Goal: Transaction & Acquisition: Purchase product/service

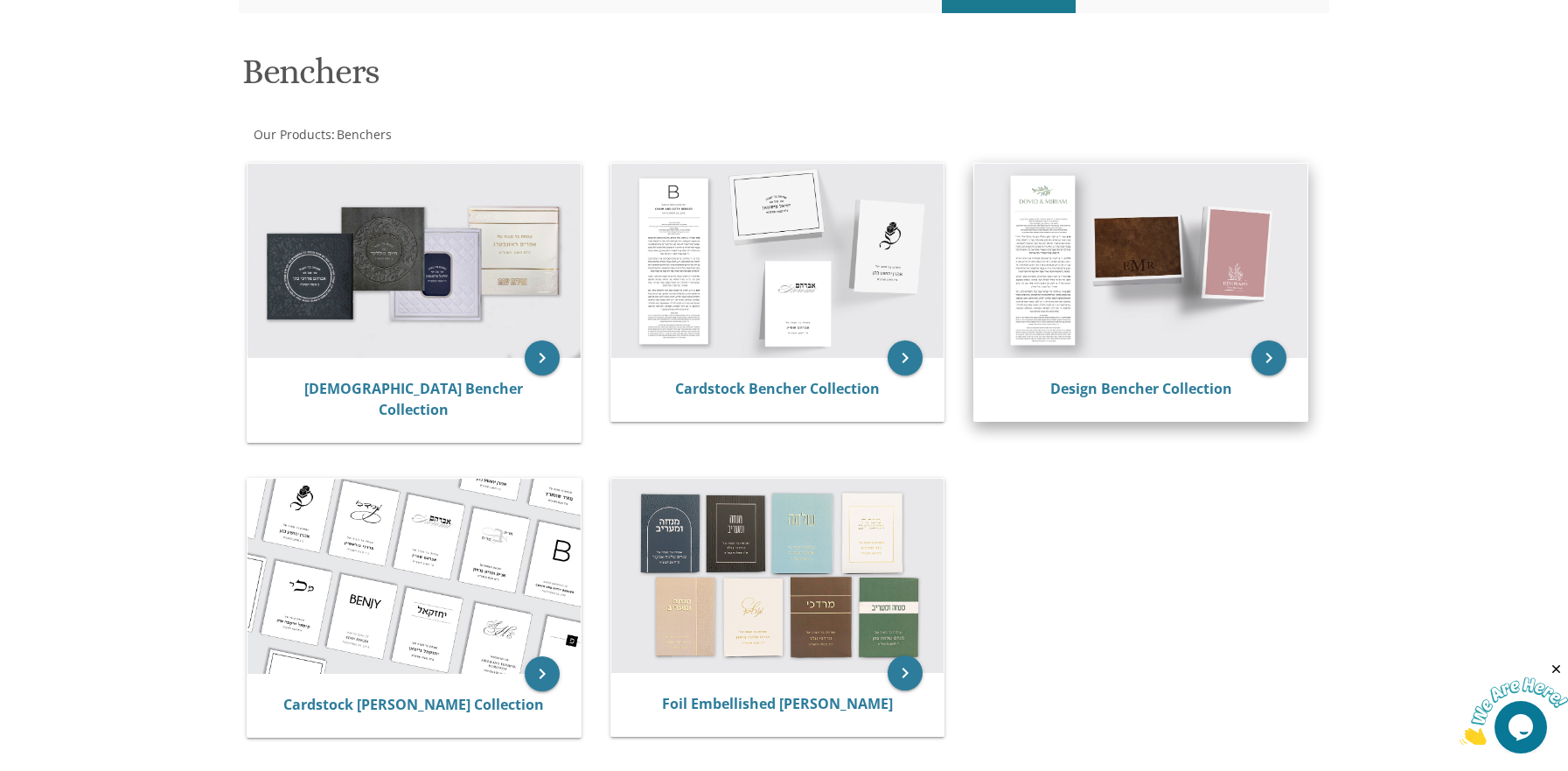
scroll to position [262, 0]
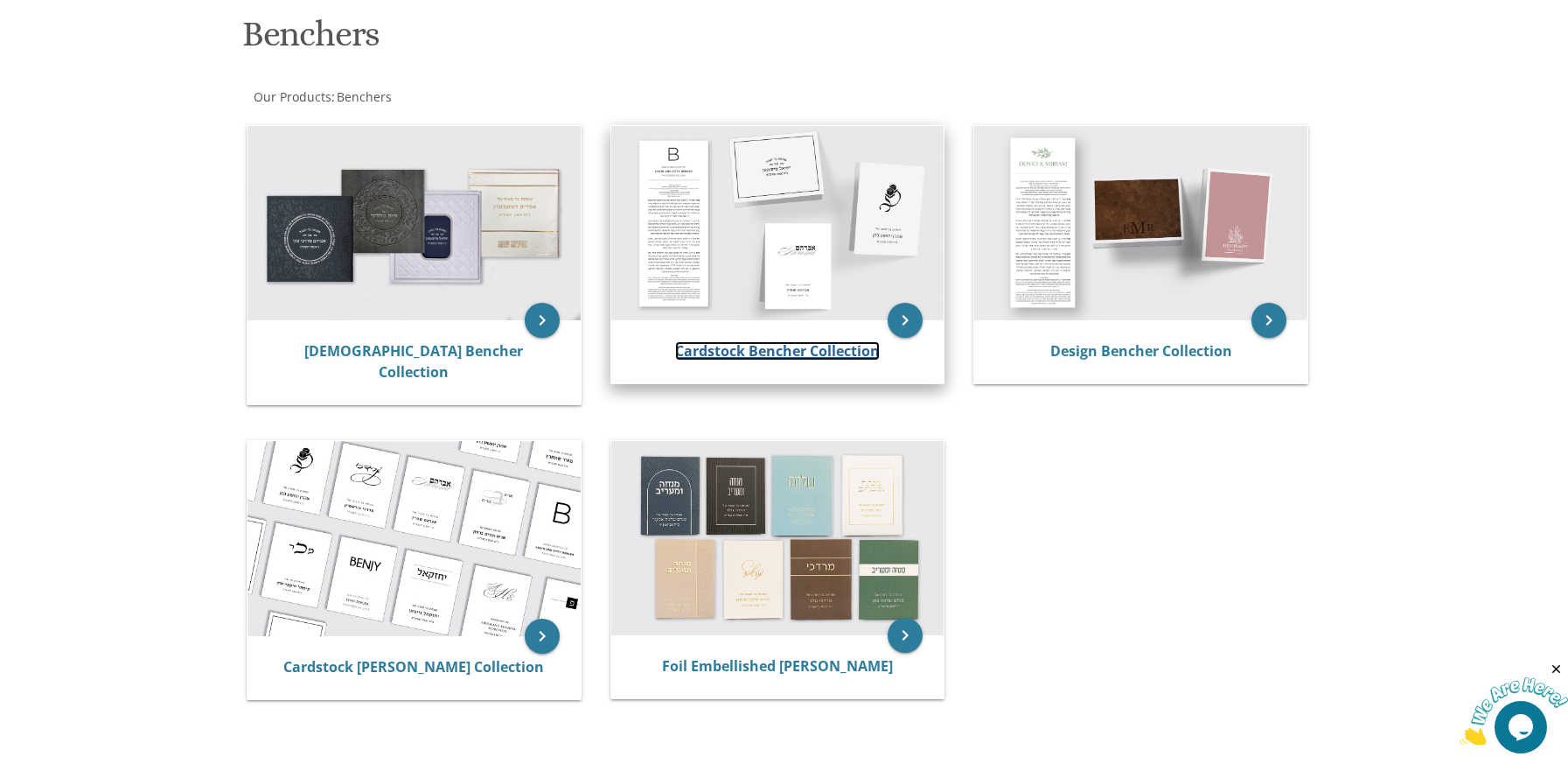
click at [746, 347] on link "Cardstock Bencher Collection" at bounding box center [777, 351] width 205 height 19
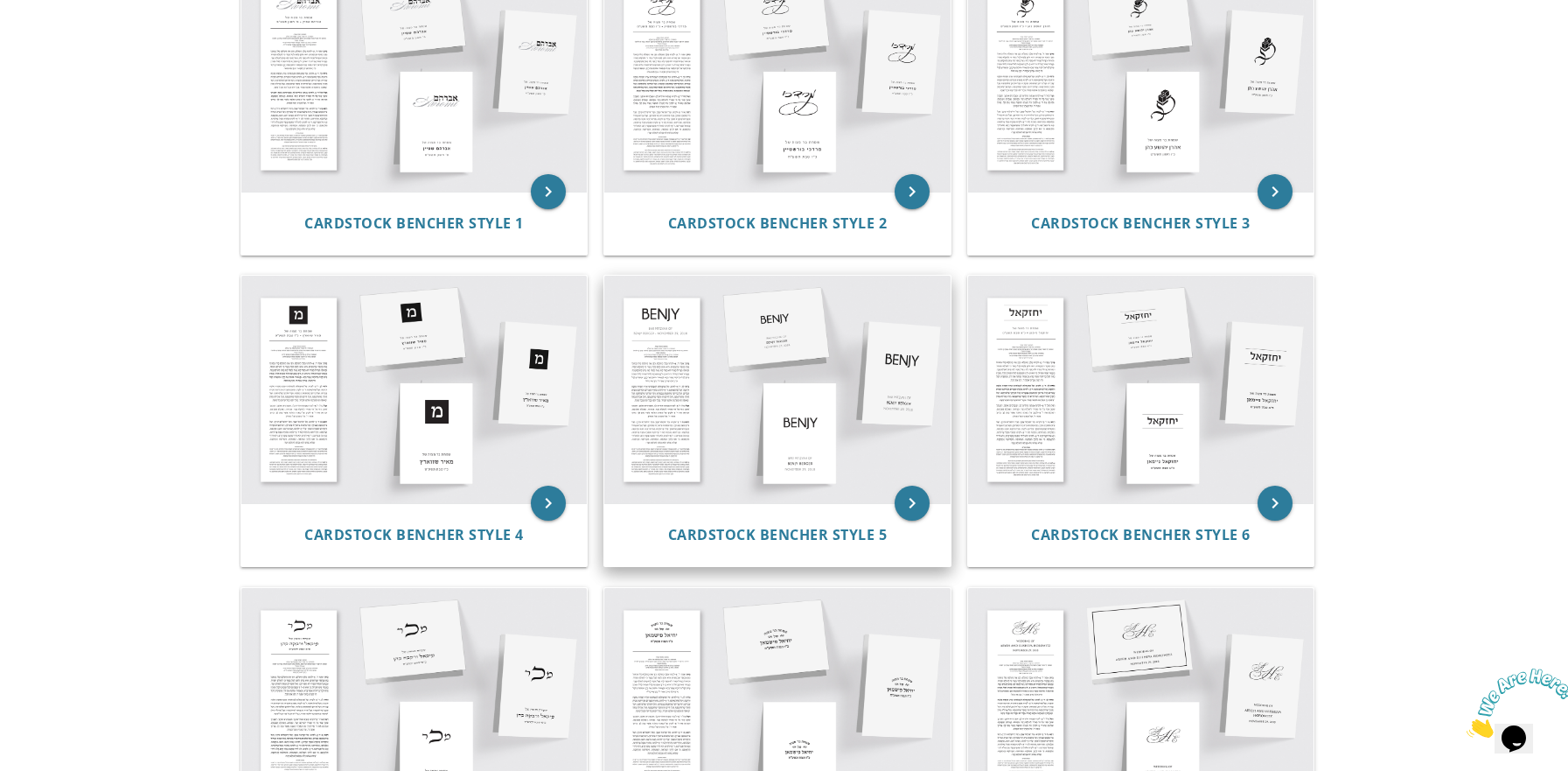
scroll to position [612, 0]
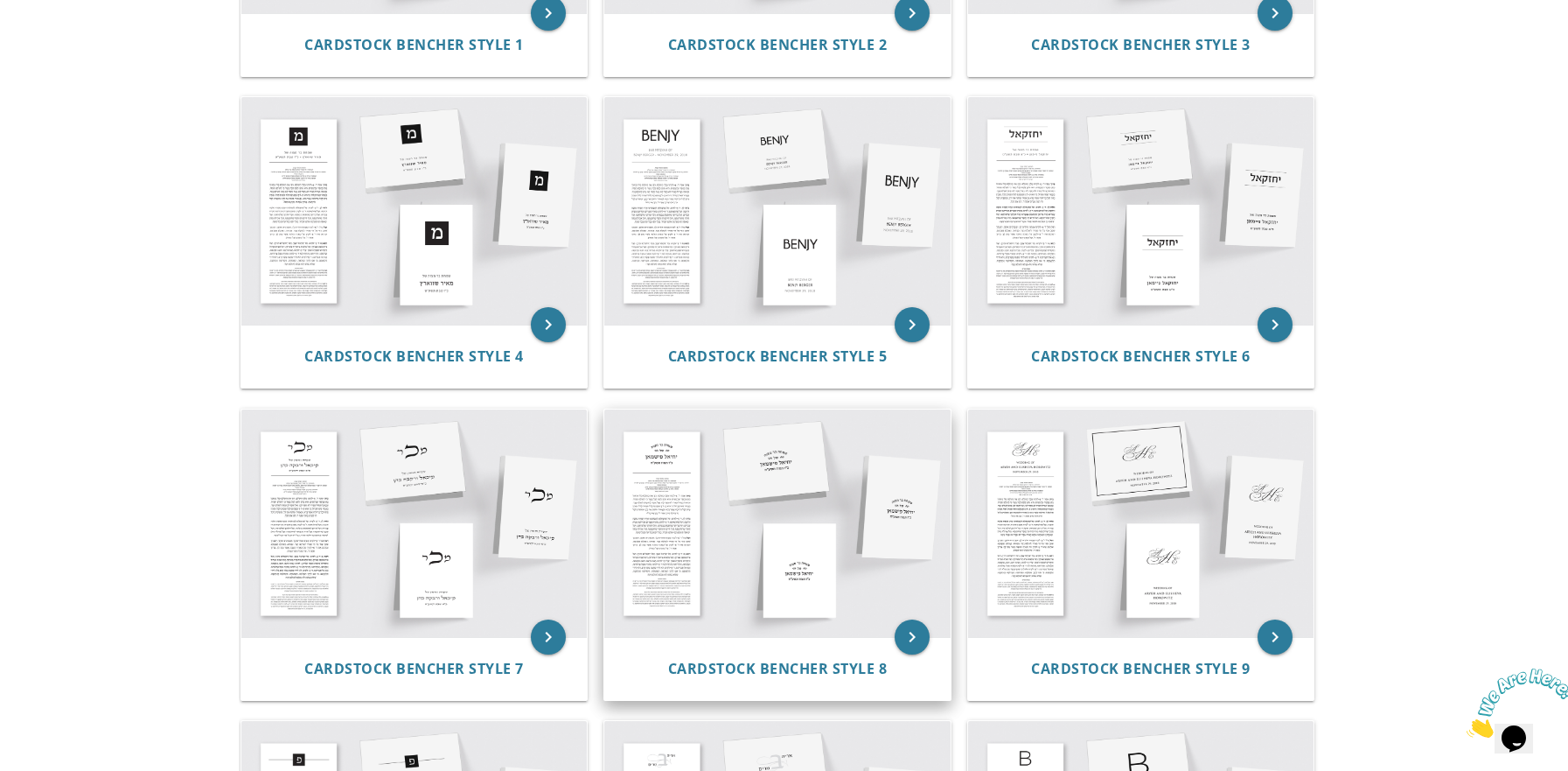
click at [692, 517] on img at bounding box center [777, 523] width 347 height 227
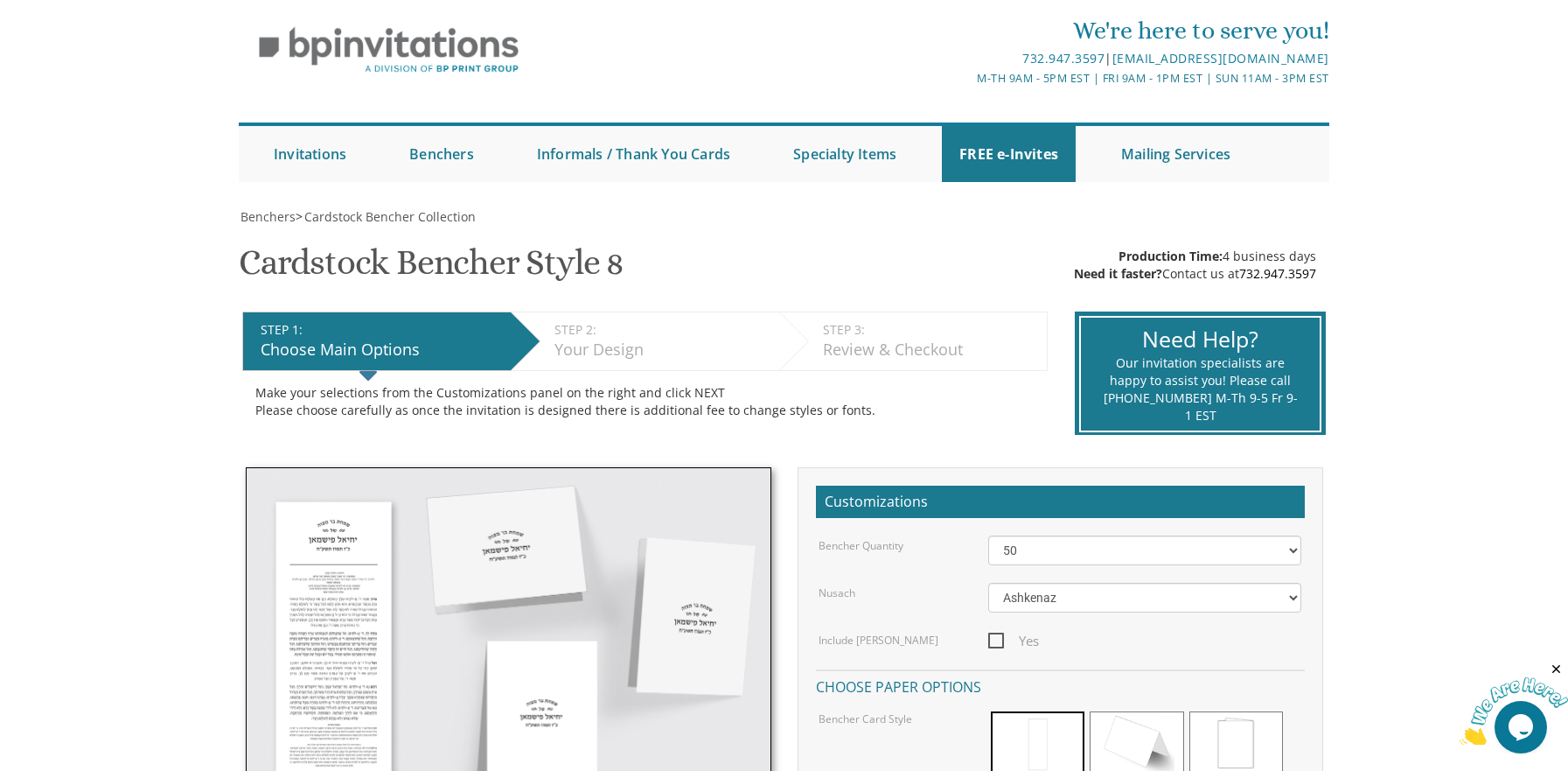
scroll to position [87, 0]
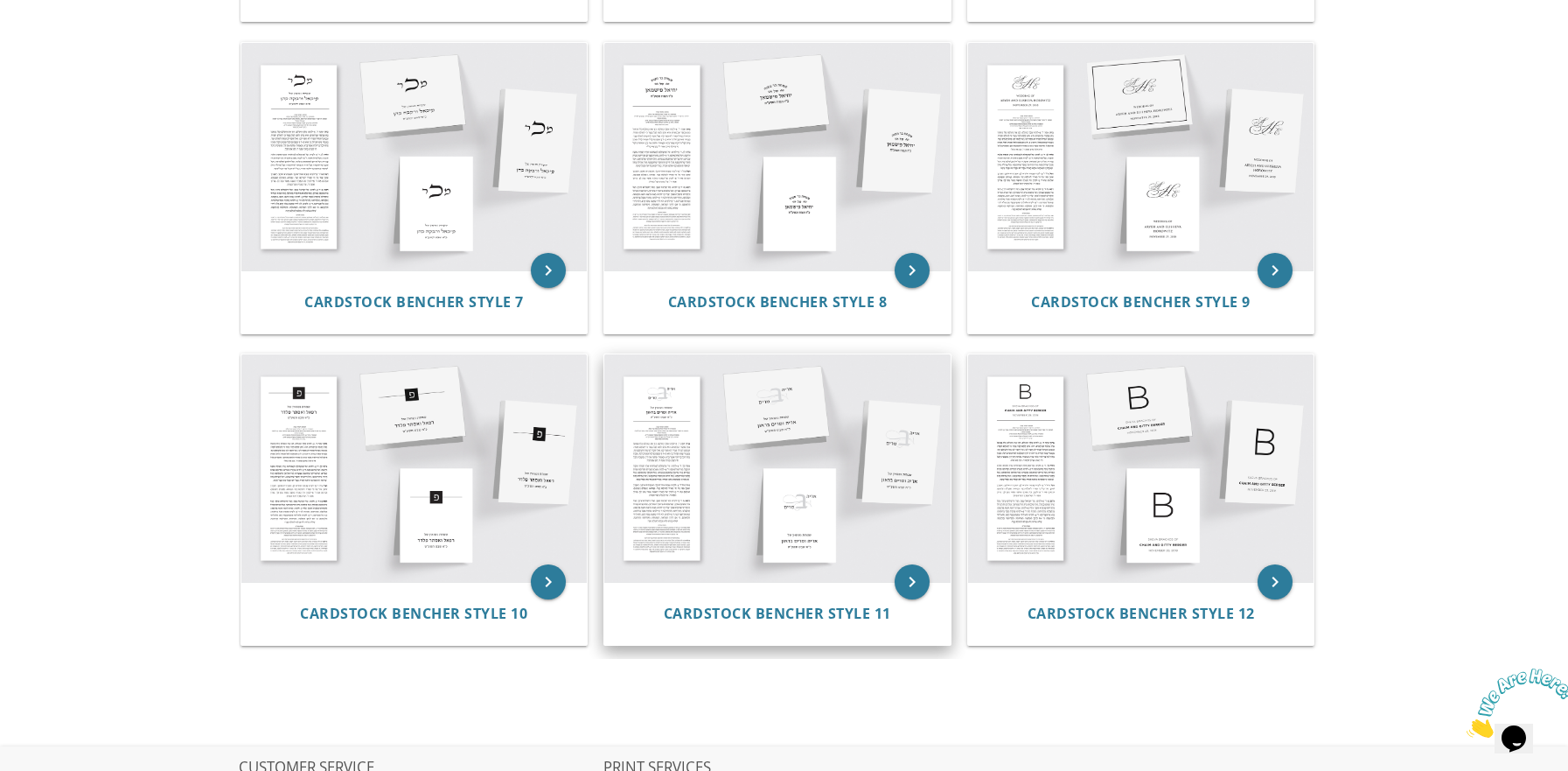
scroll to position [1050, 0]
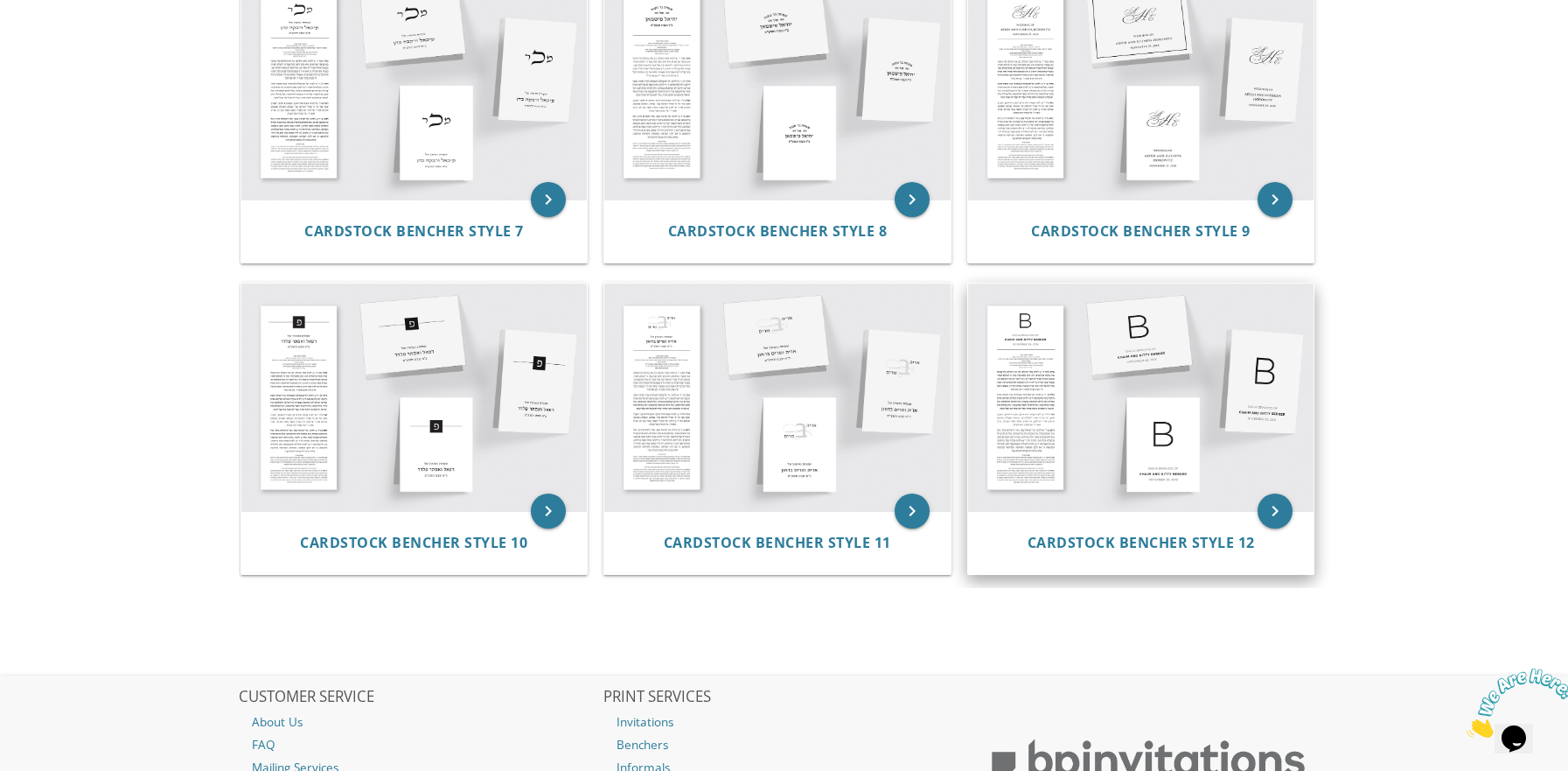
click at [1189, 427] on img at bounding box center [1141, 397] width 347 height 227
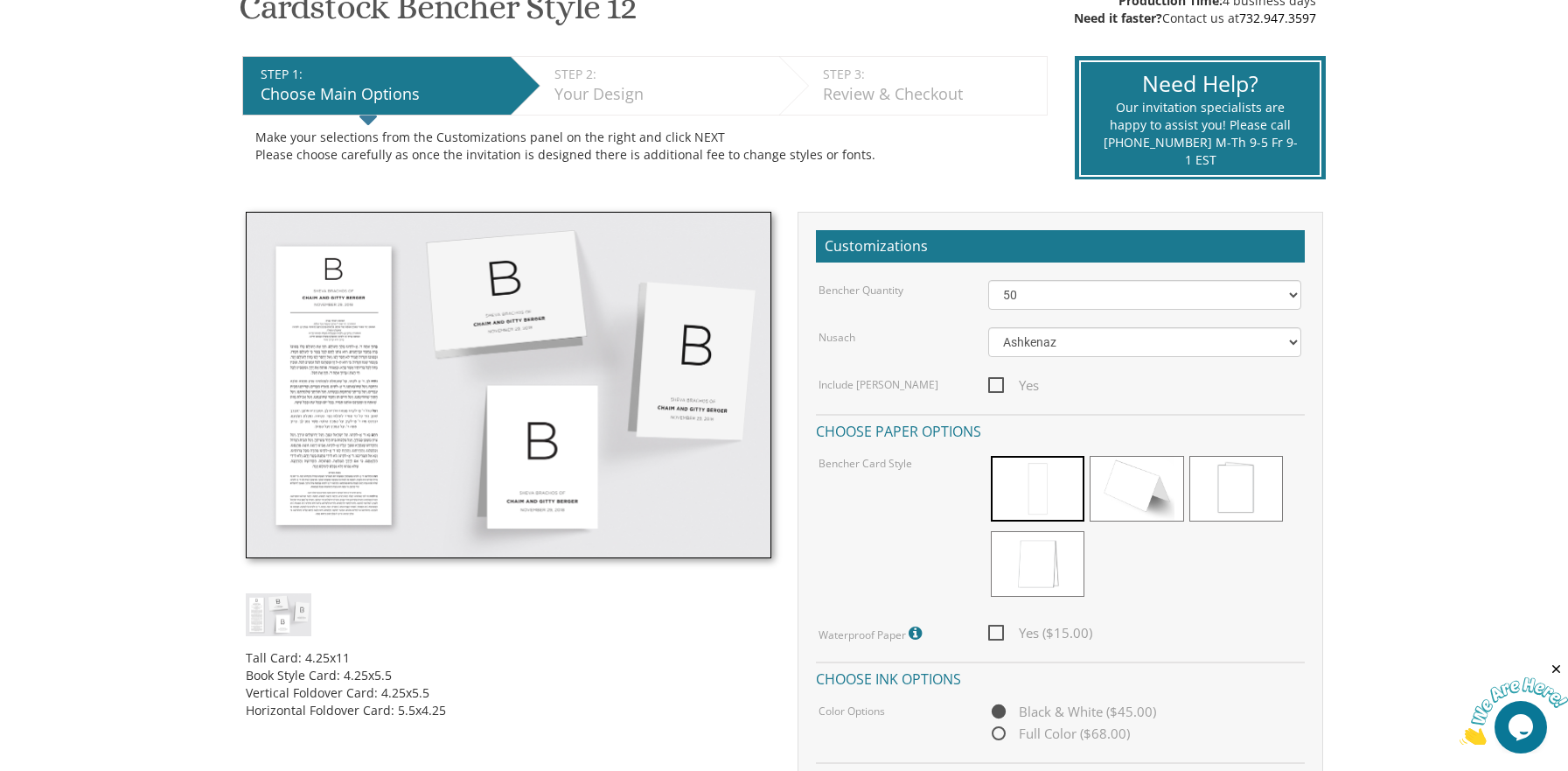
scroll to position [350, 0]
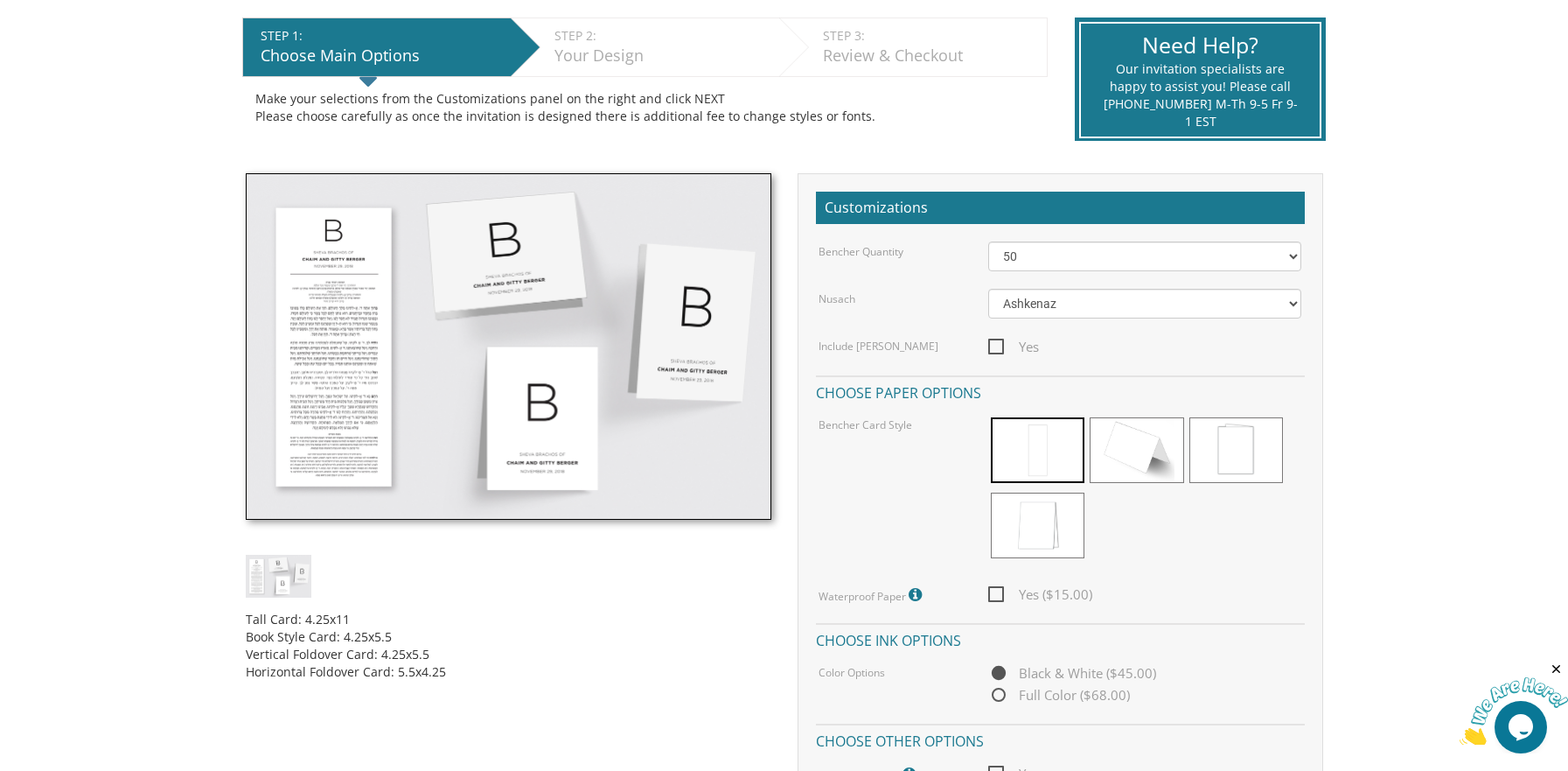
click at [317, 285] on img at bounding box center [508, 346] width 525 height 347
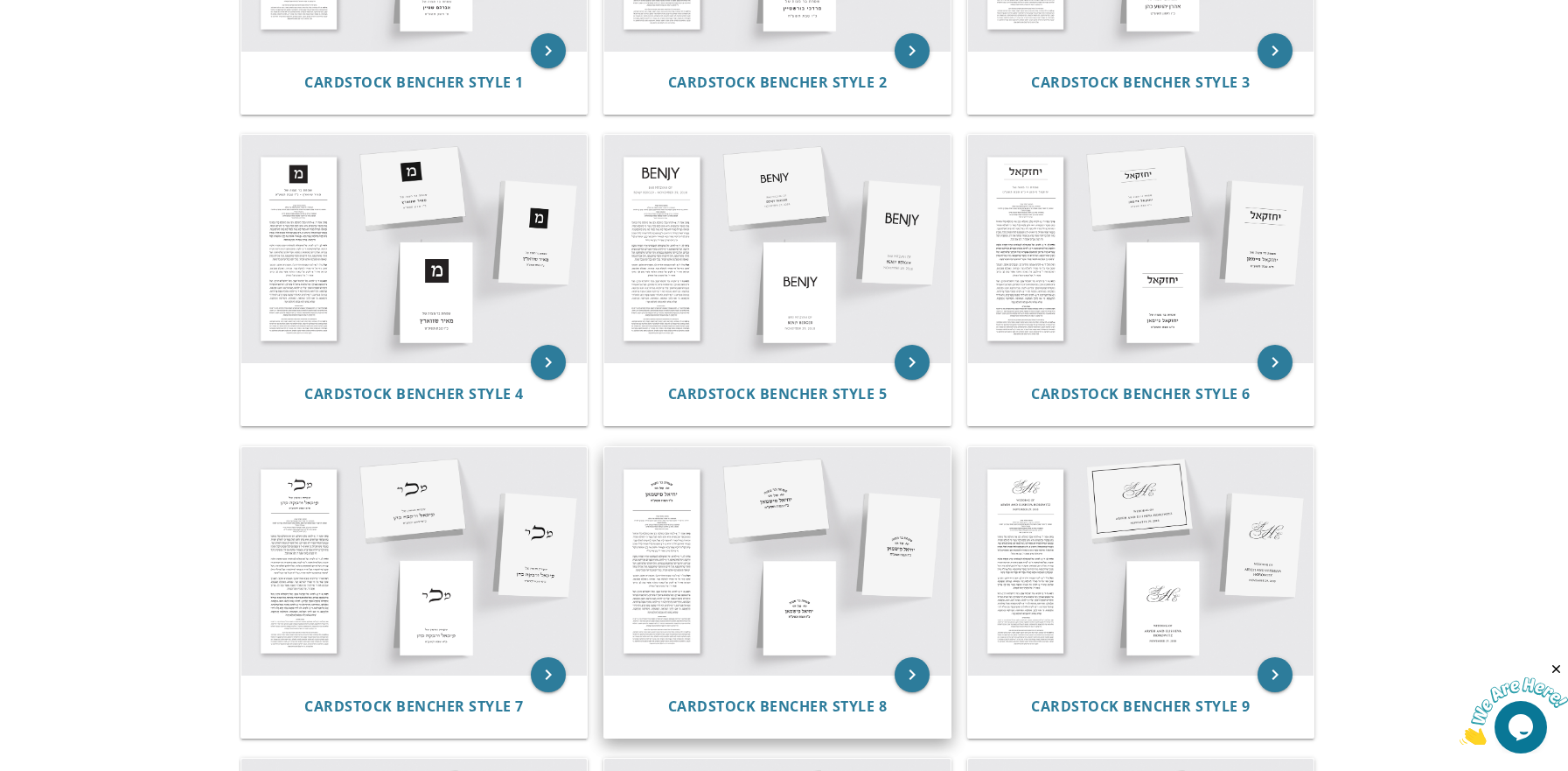
scroll to position [350, 0]
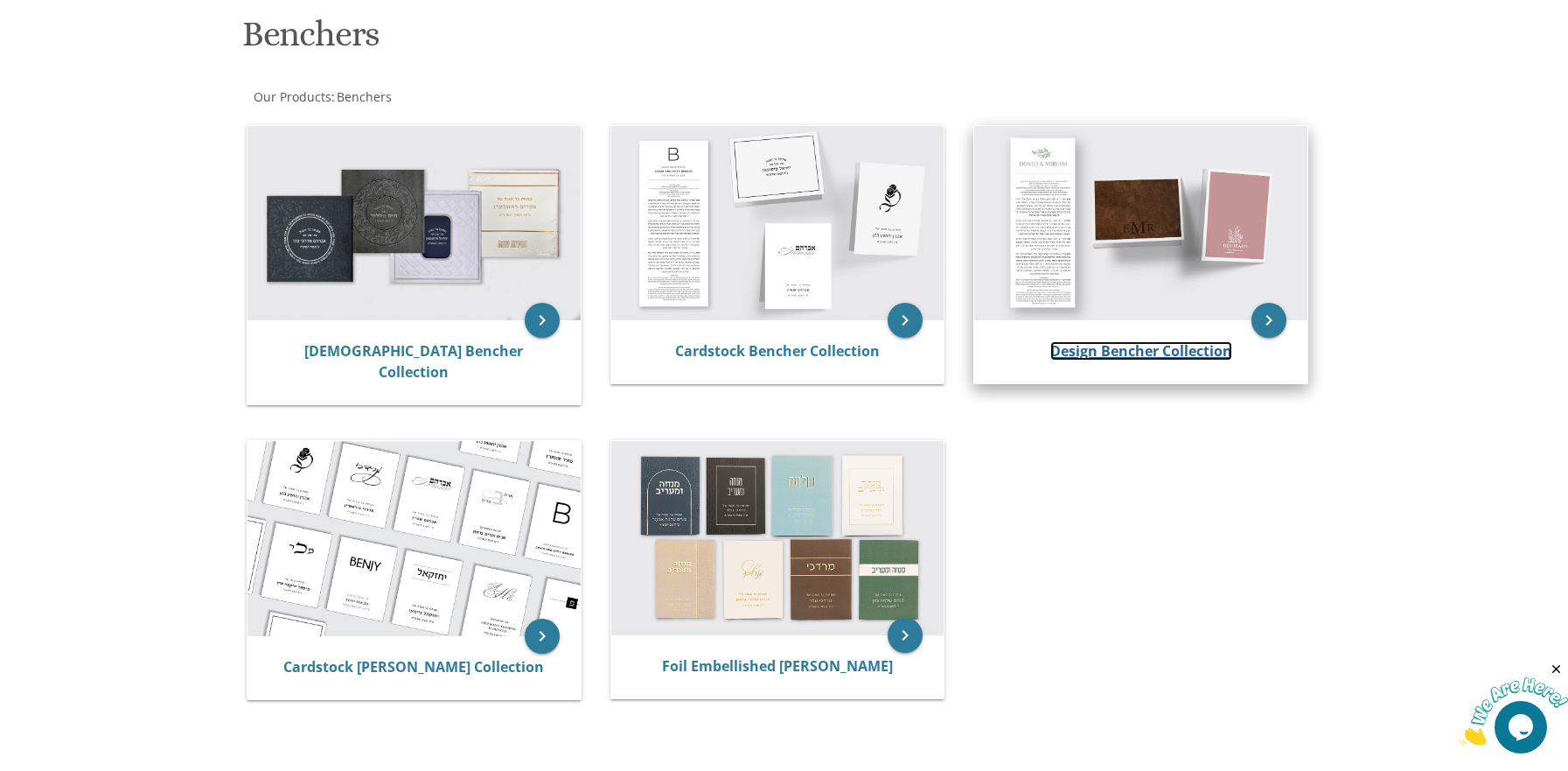
click at [1122, 343] on link "Design Bencher Collection" at bounding box center [1141, 351] width 182 height 19
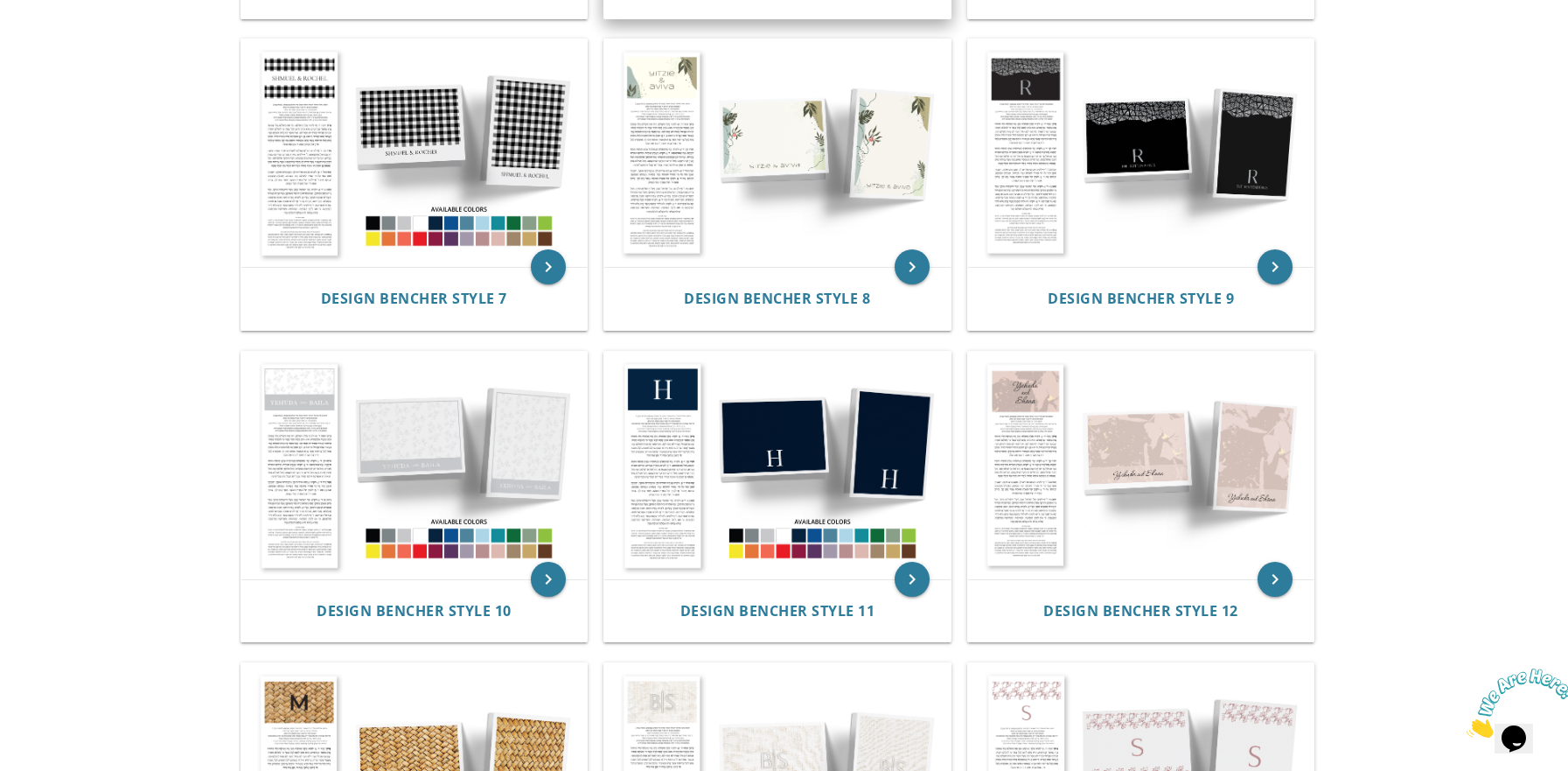
scroll to position [1224, 0]
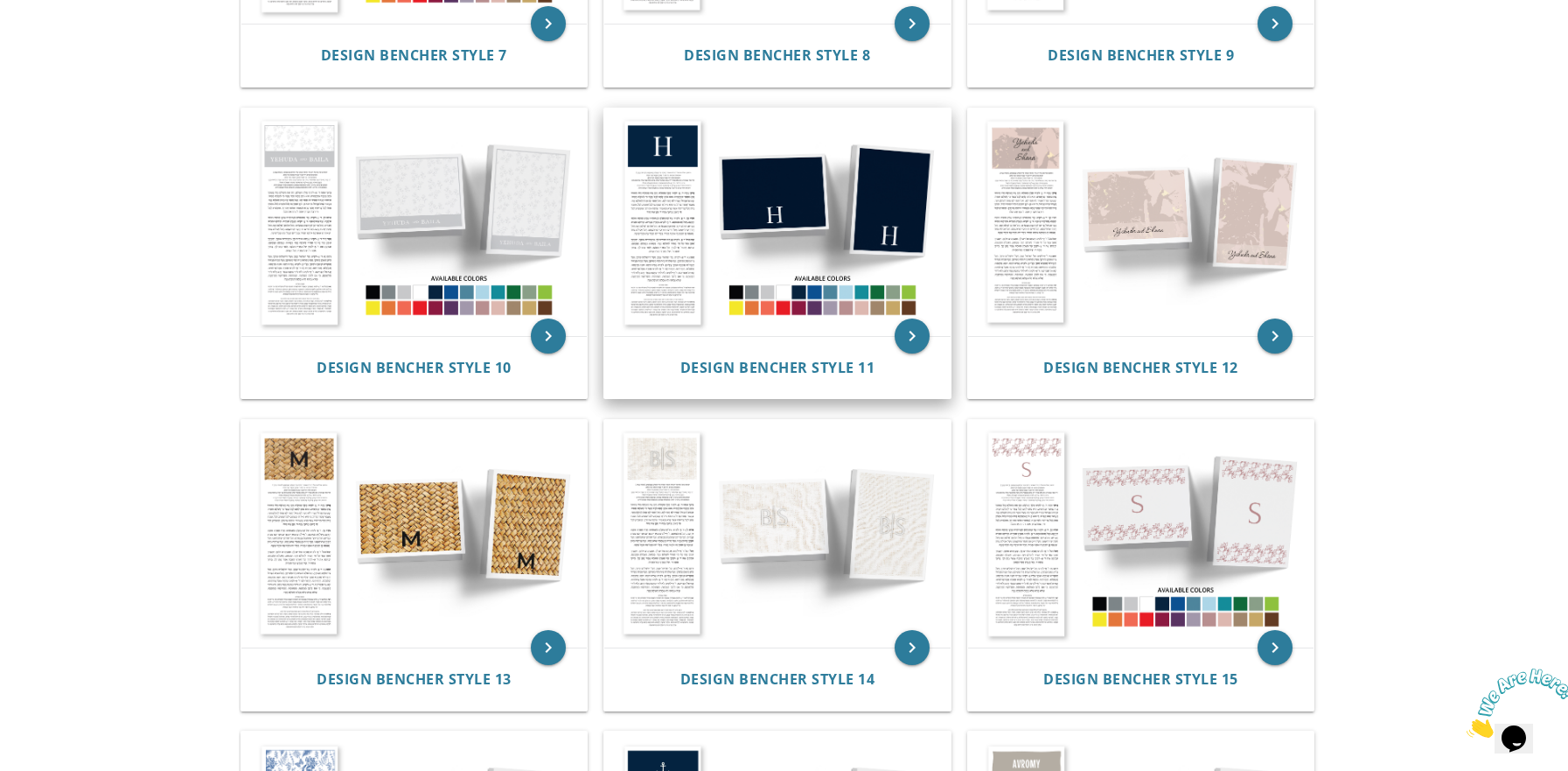
click at [665, 249] on img at bounding box center [777, 222] width 347 height 227
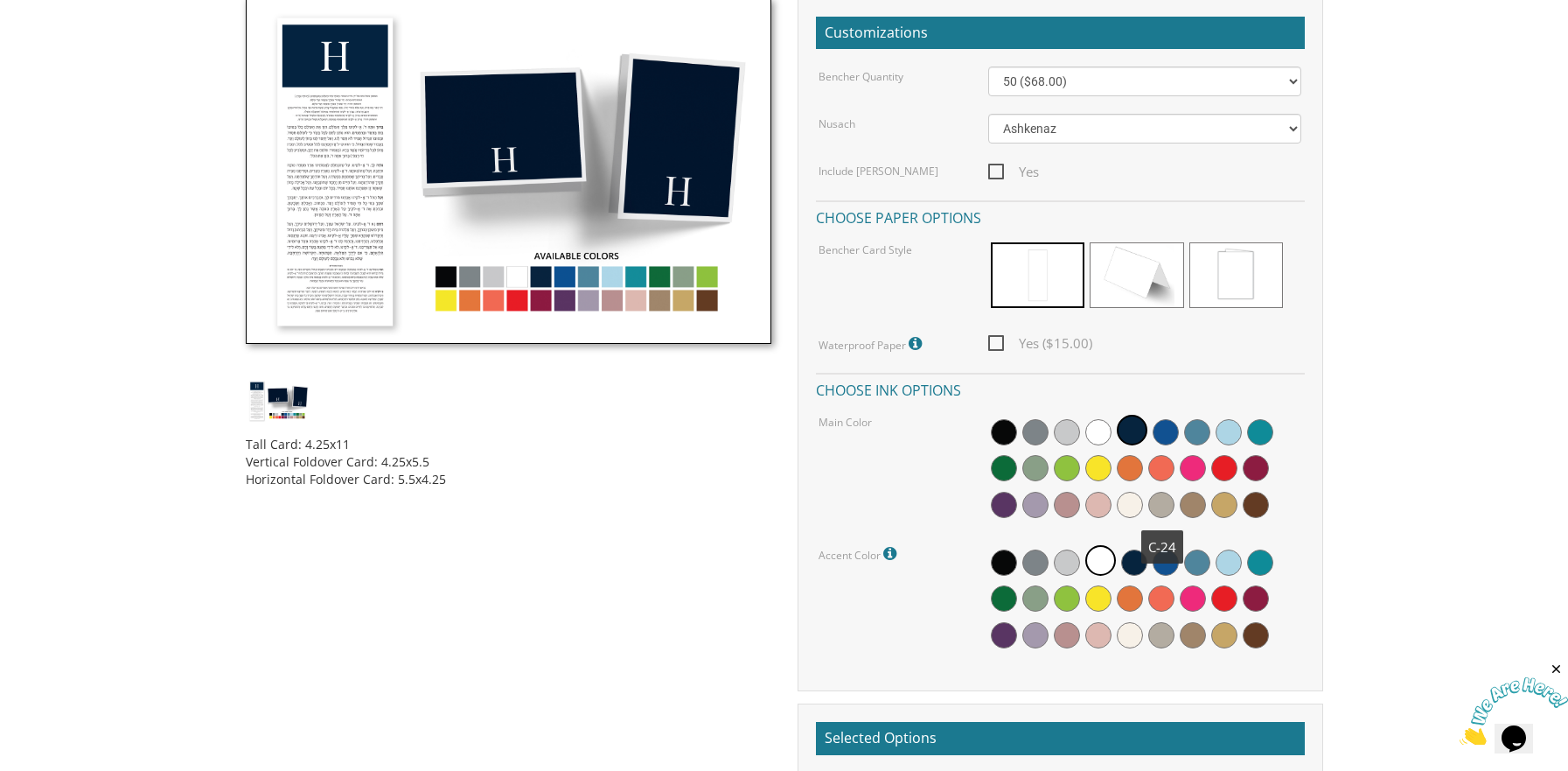
scroll to position [612, 0]
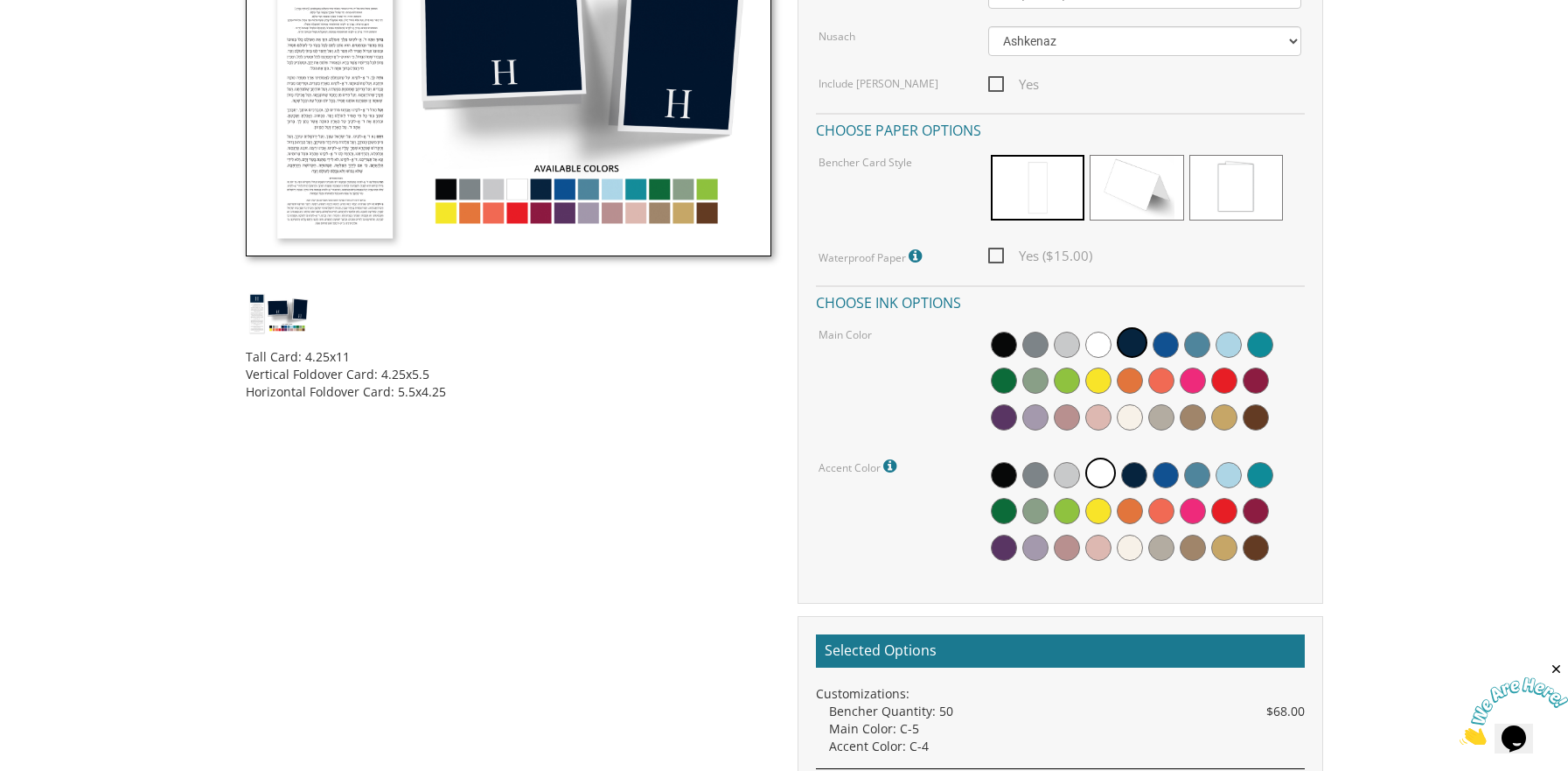
click at [294, 325] on img at bounding box center [279, 313] width 66 height 43
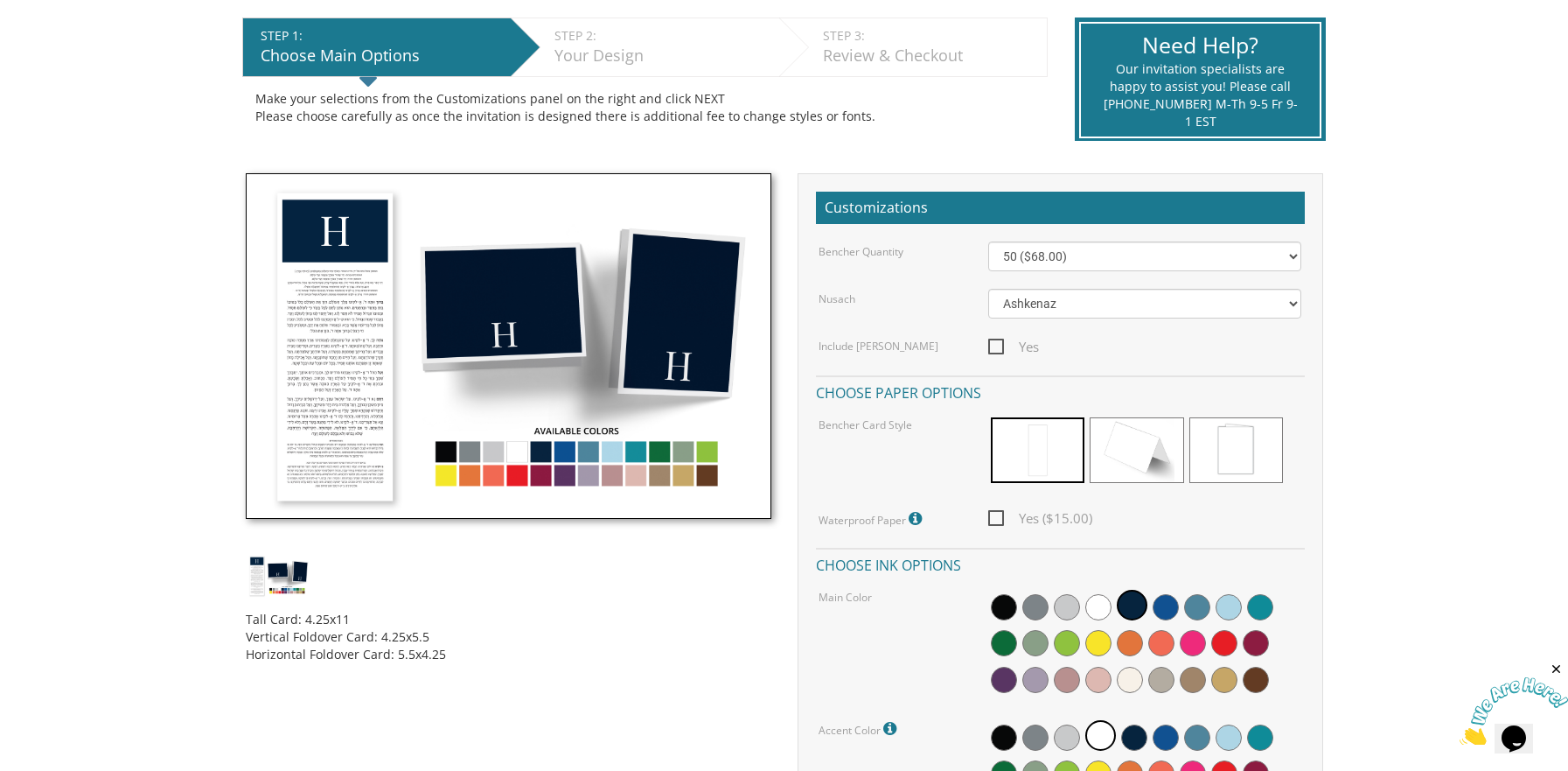
click at [320, 304] on img at bounding box center [508, 346] width 525 height 347
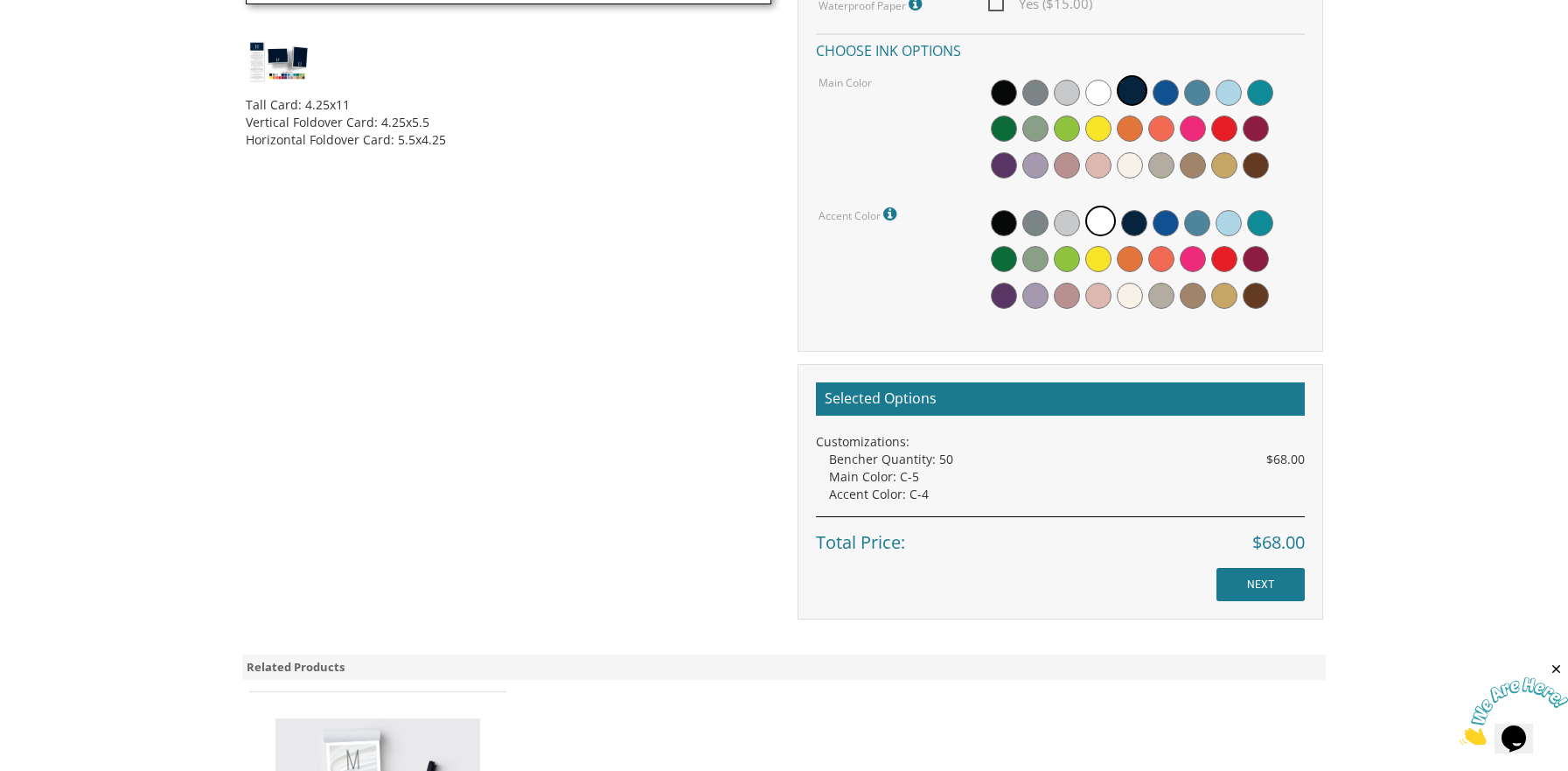
scroll to position [524, 0]
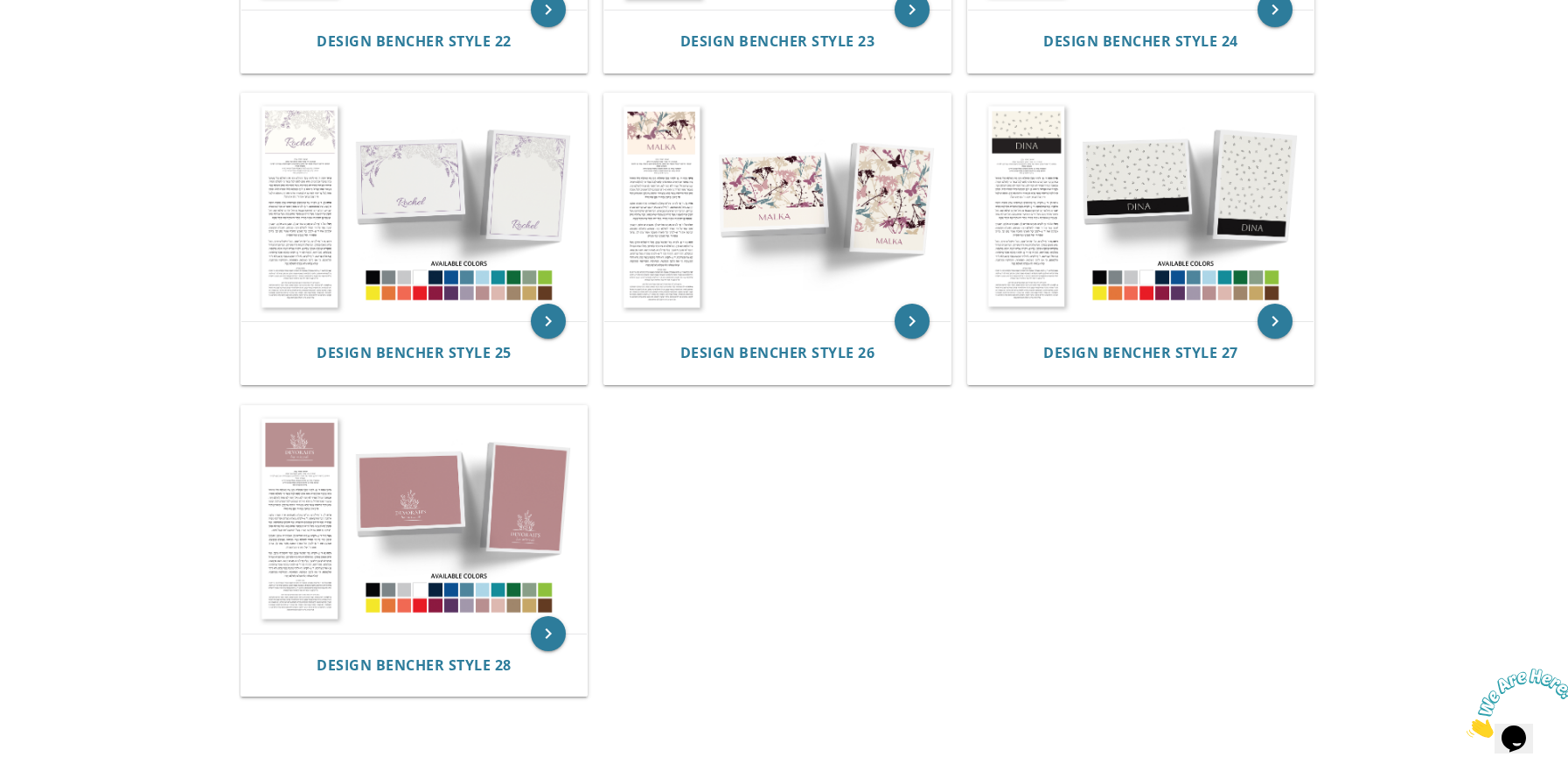
scroll to position [2799, 0]
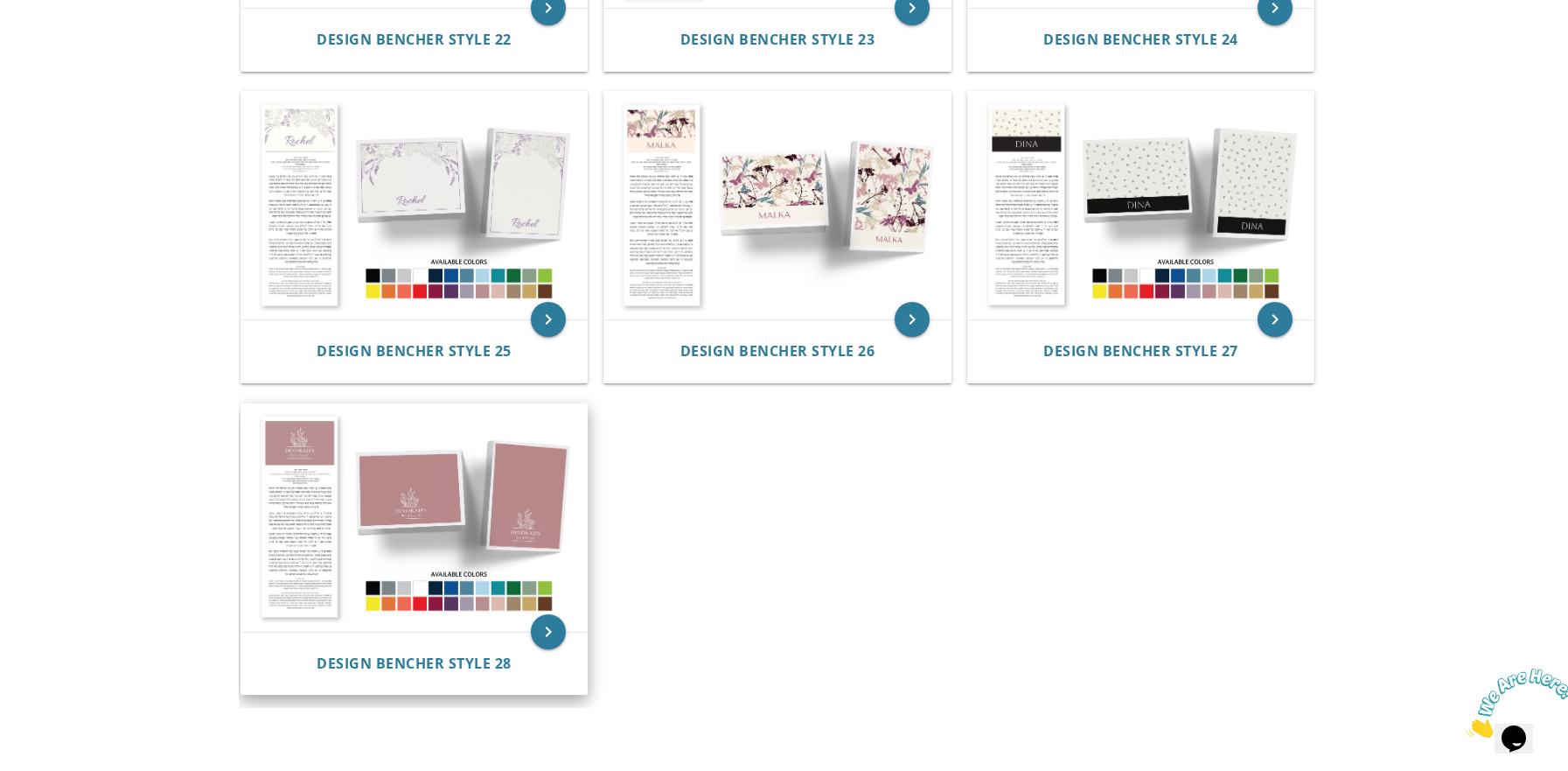
click at [426, 553] on img at bounding box center [415, 518] width 347 height 227
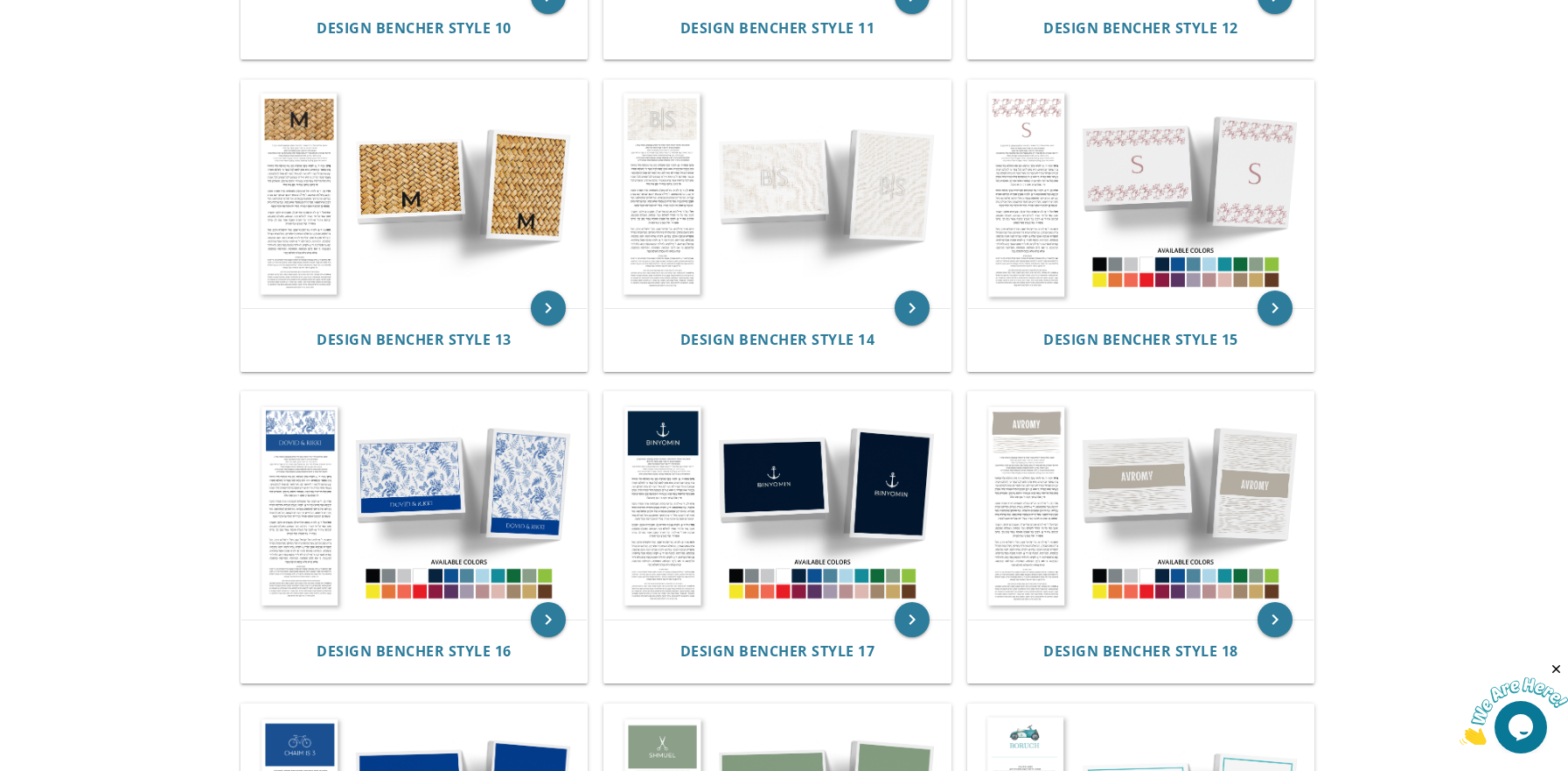
scroll to position [1312, 0]
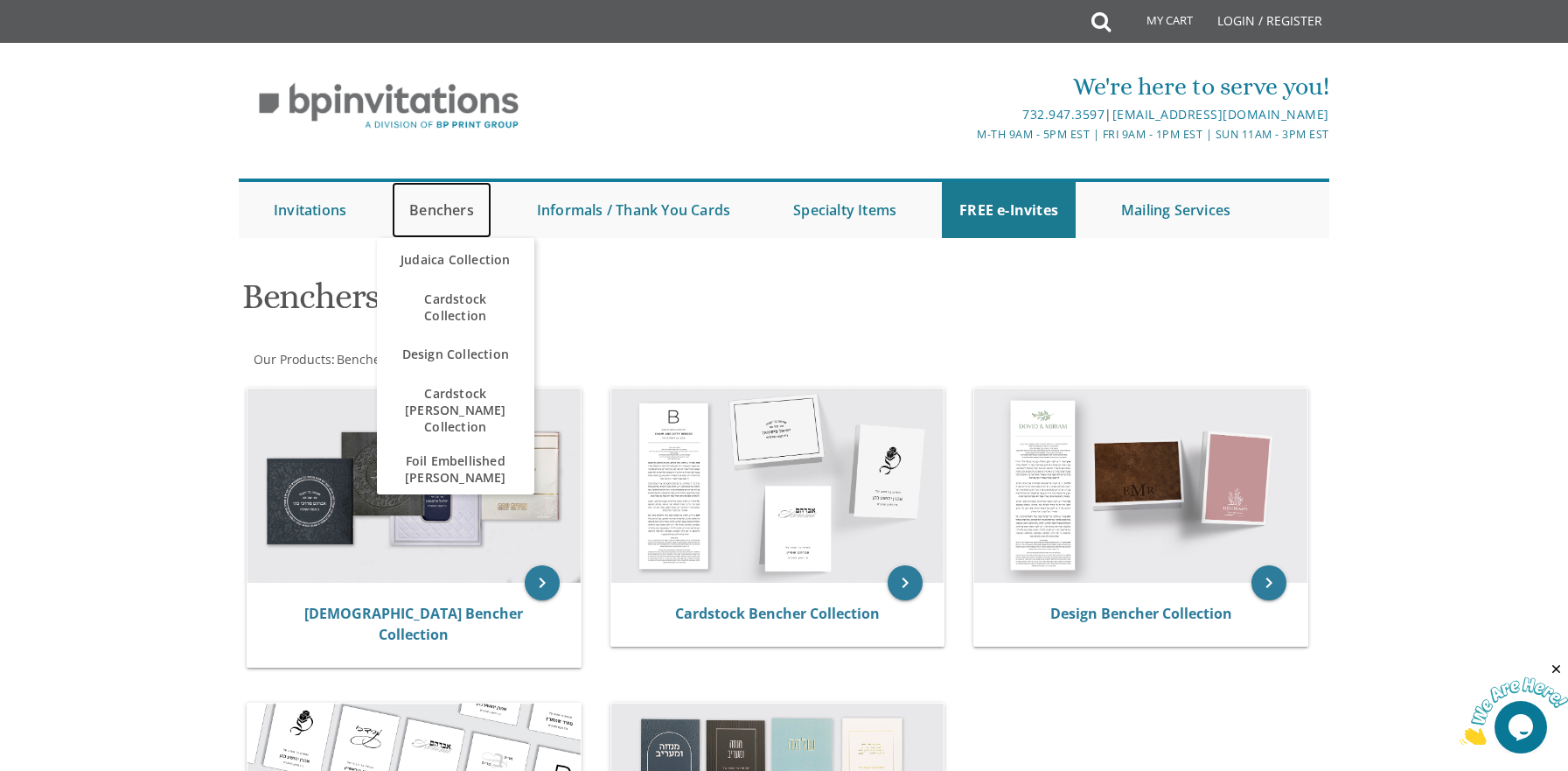
click at [430, 207] on link "Benchers" at bounding box center [442, 210] width 100 height 56
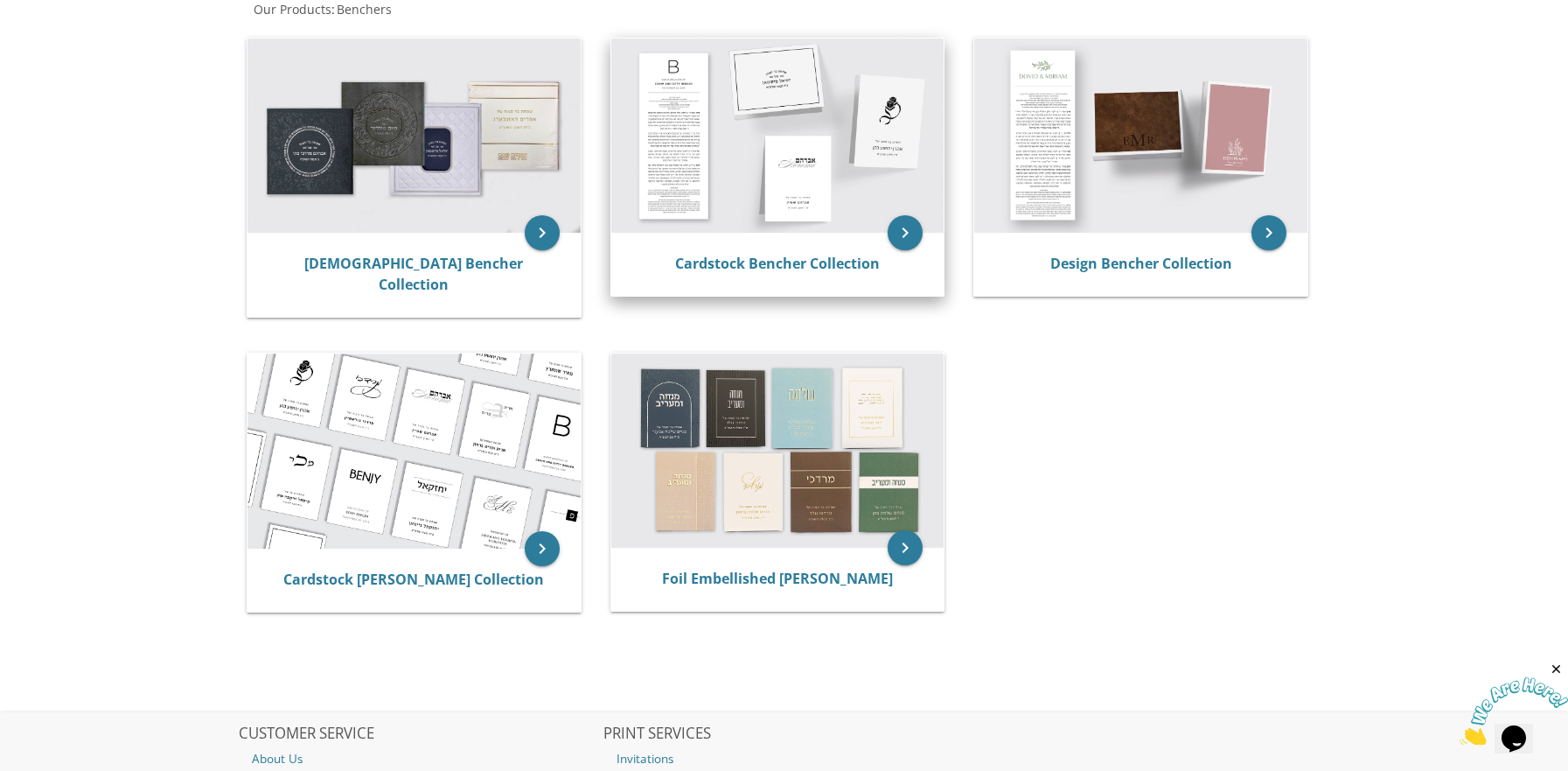
scroll to position [262, 0]
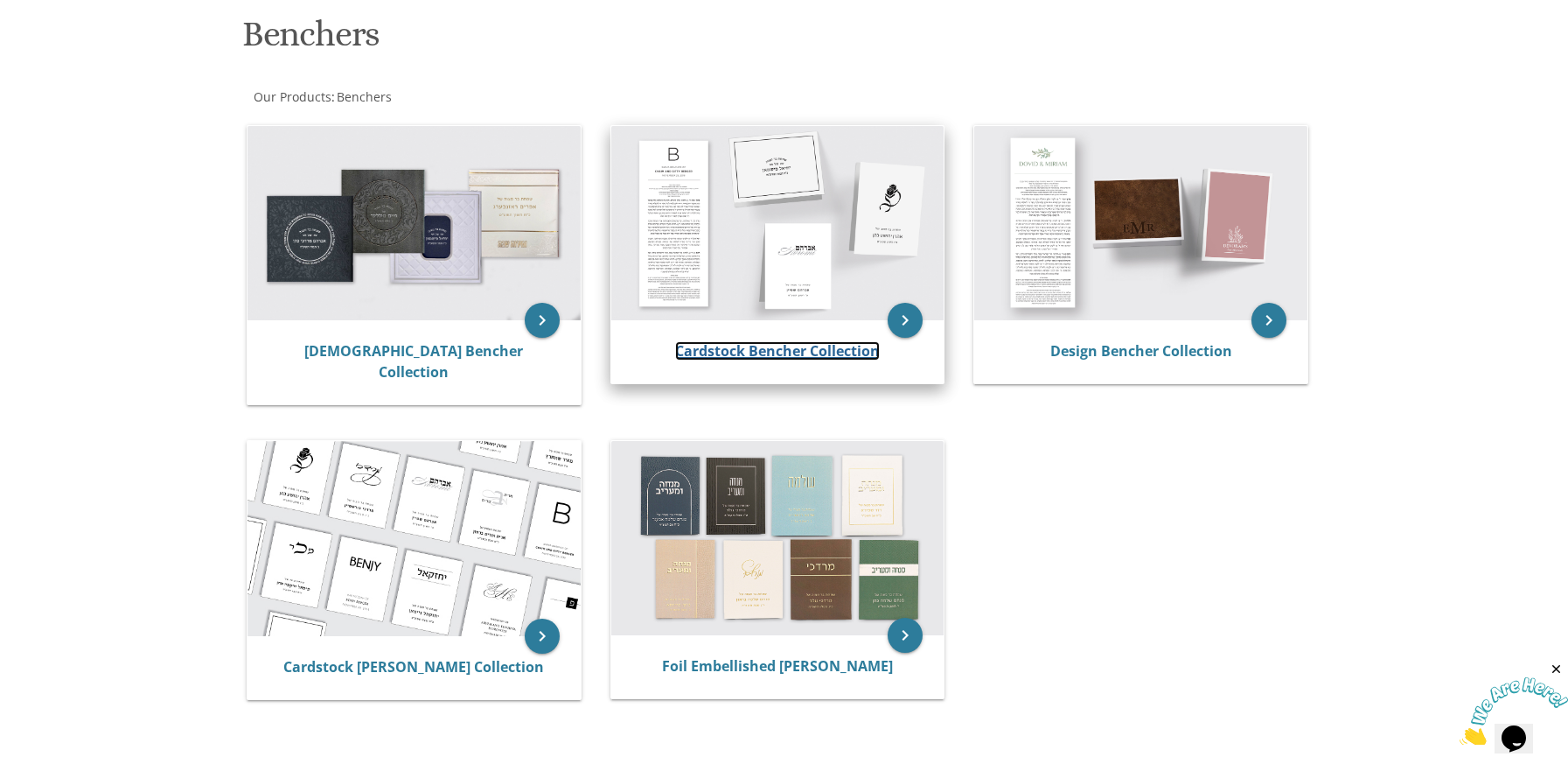
click at [793, 345] on link "Cardstock Bencher Collection" at bounding box center [777, 351] width 205 height 19
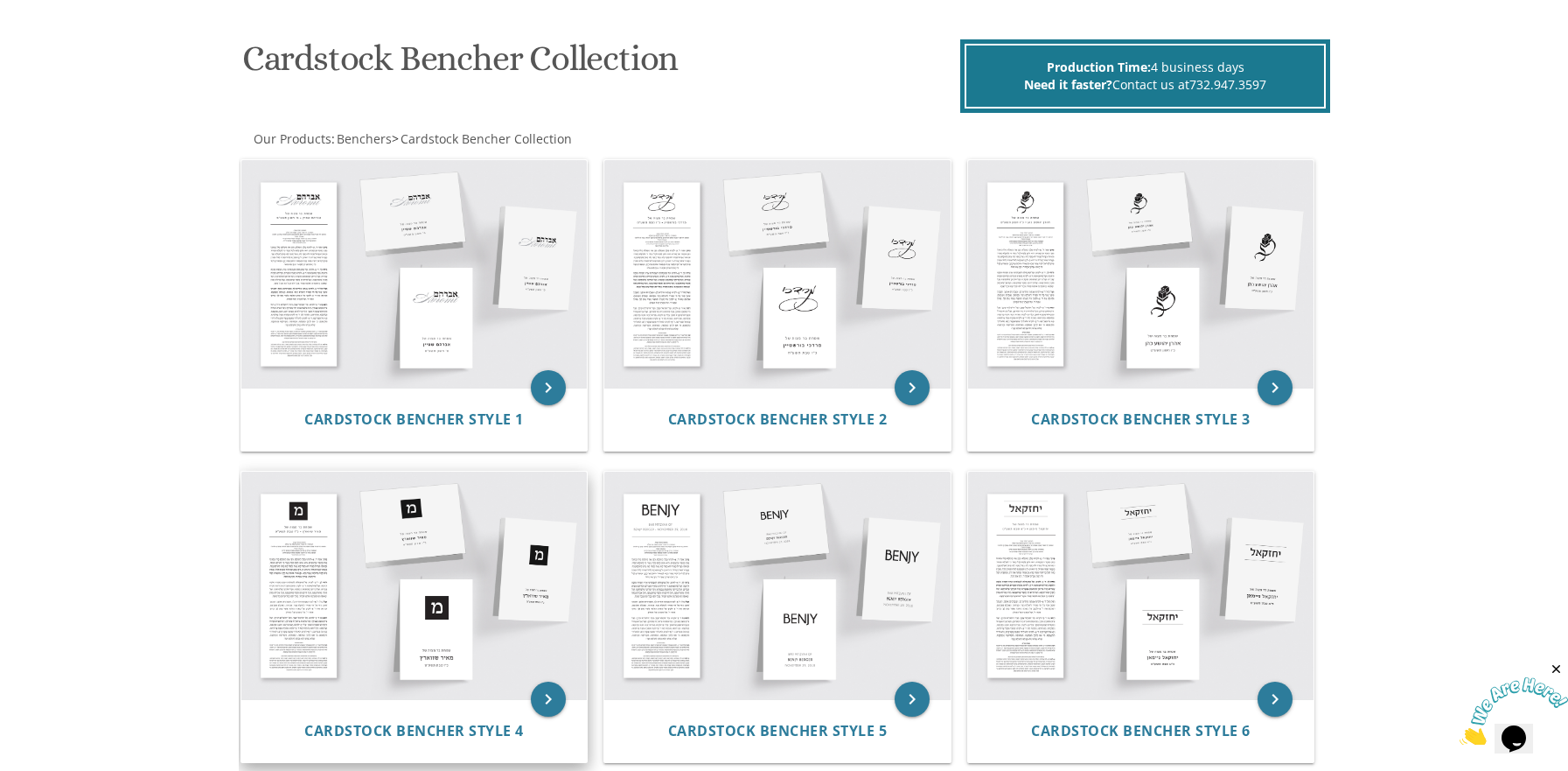
scroll to position [262, 0]
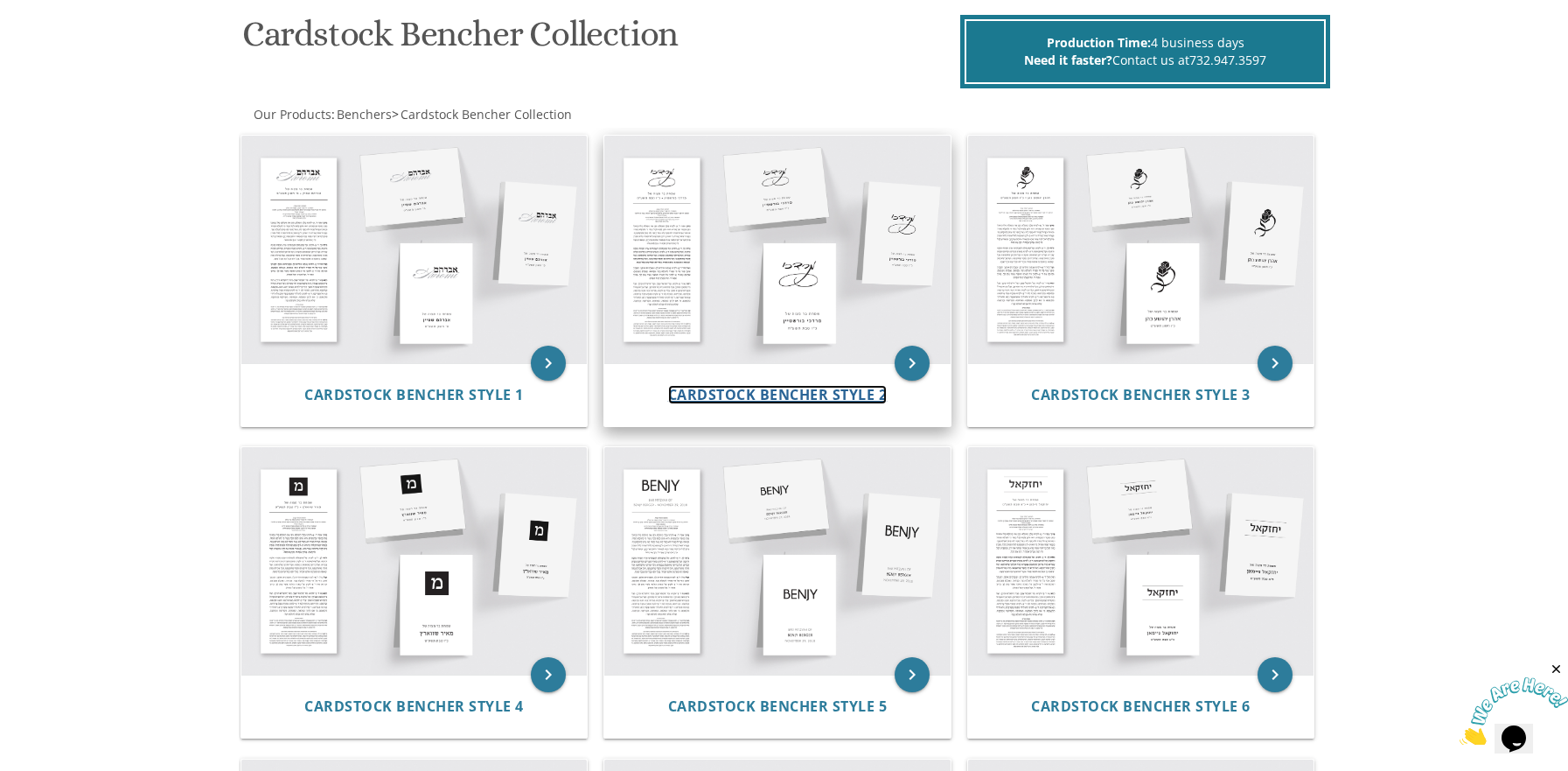
click at [741, 395] on span "Cardstock Bencher Style 2" at bounding box center [778, 394] width 219 height 19
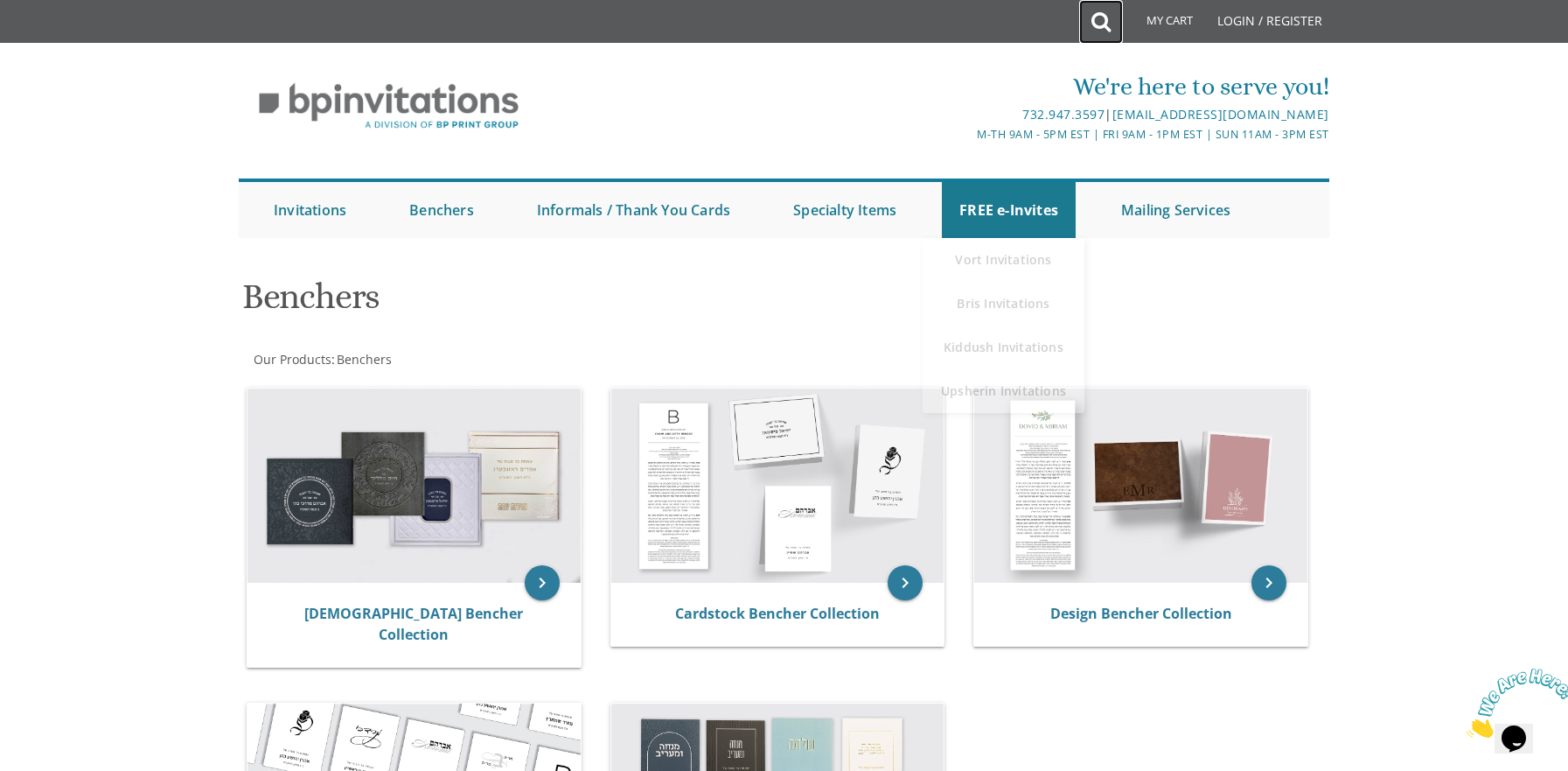
click at [1096, 22] on icon at bounding box center [1101, 22] width 19 height 35
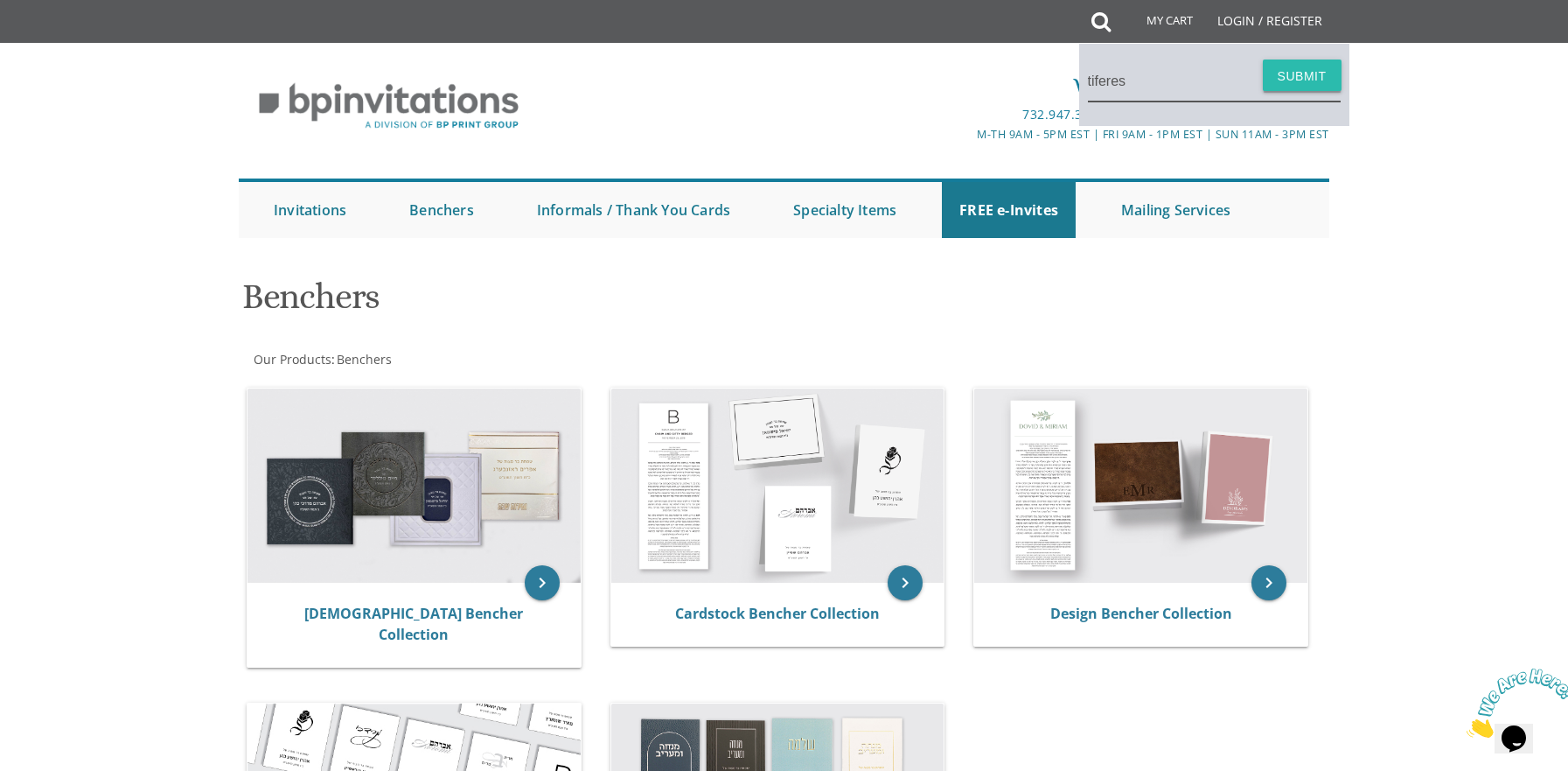
type input "tiferes"
click at [1285, 77] on button "Submit" at bounding box center [1302, 75] width 79 height 31
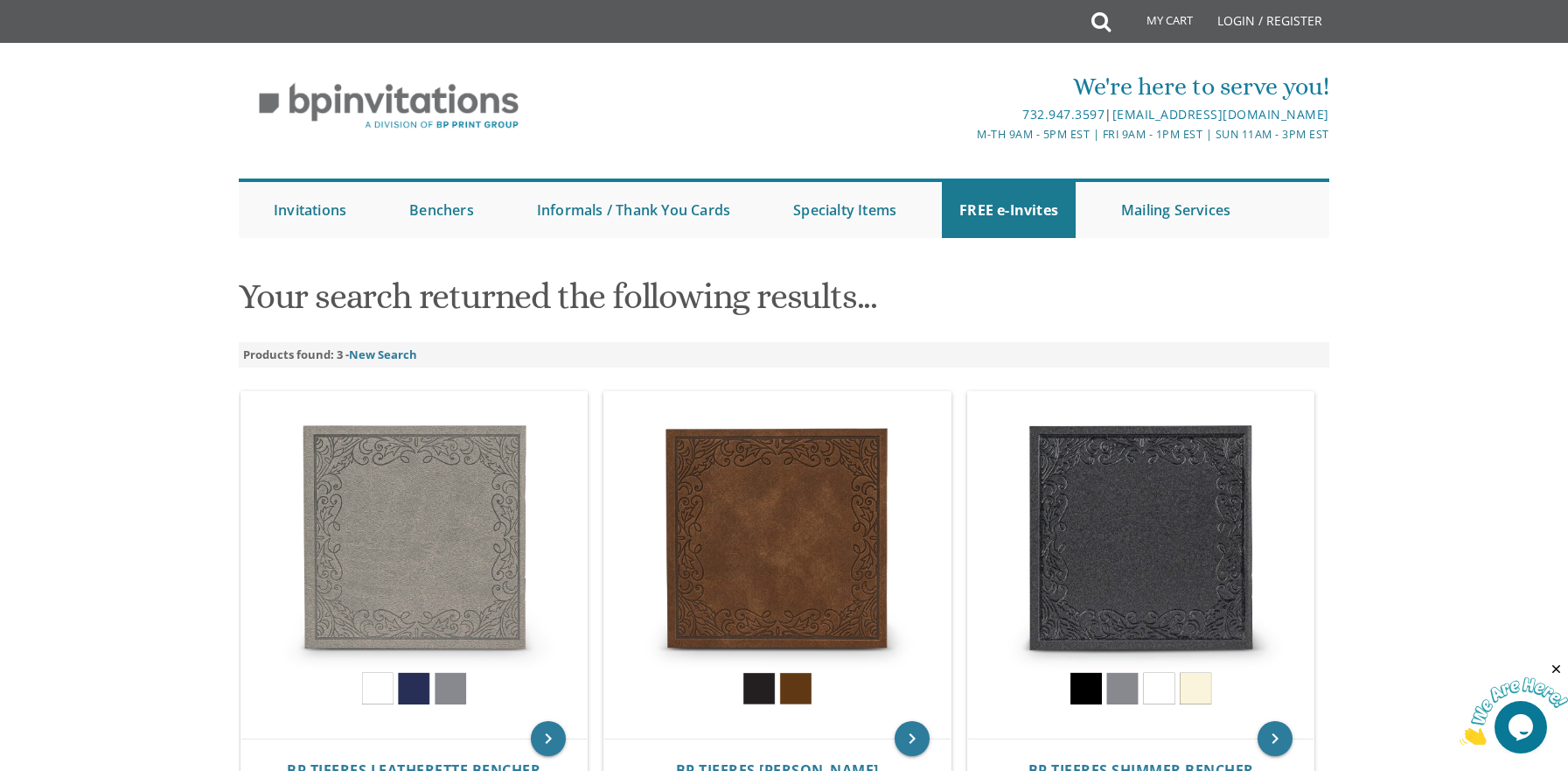
click at [1109, 17] on div "My Cart Total: View Cart Item(s)" at bounding box center [1156, 21] width 103 height 44
click at [1105, 30] on icon at bounding box center [1101, 22] width 19 height 35
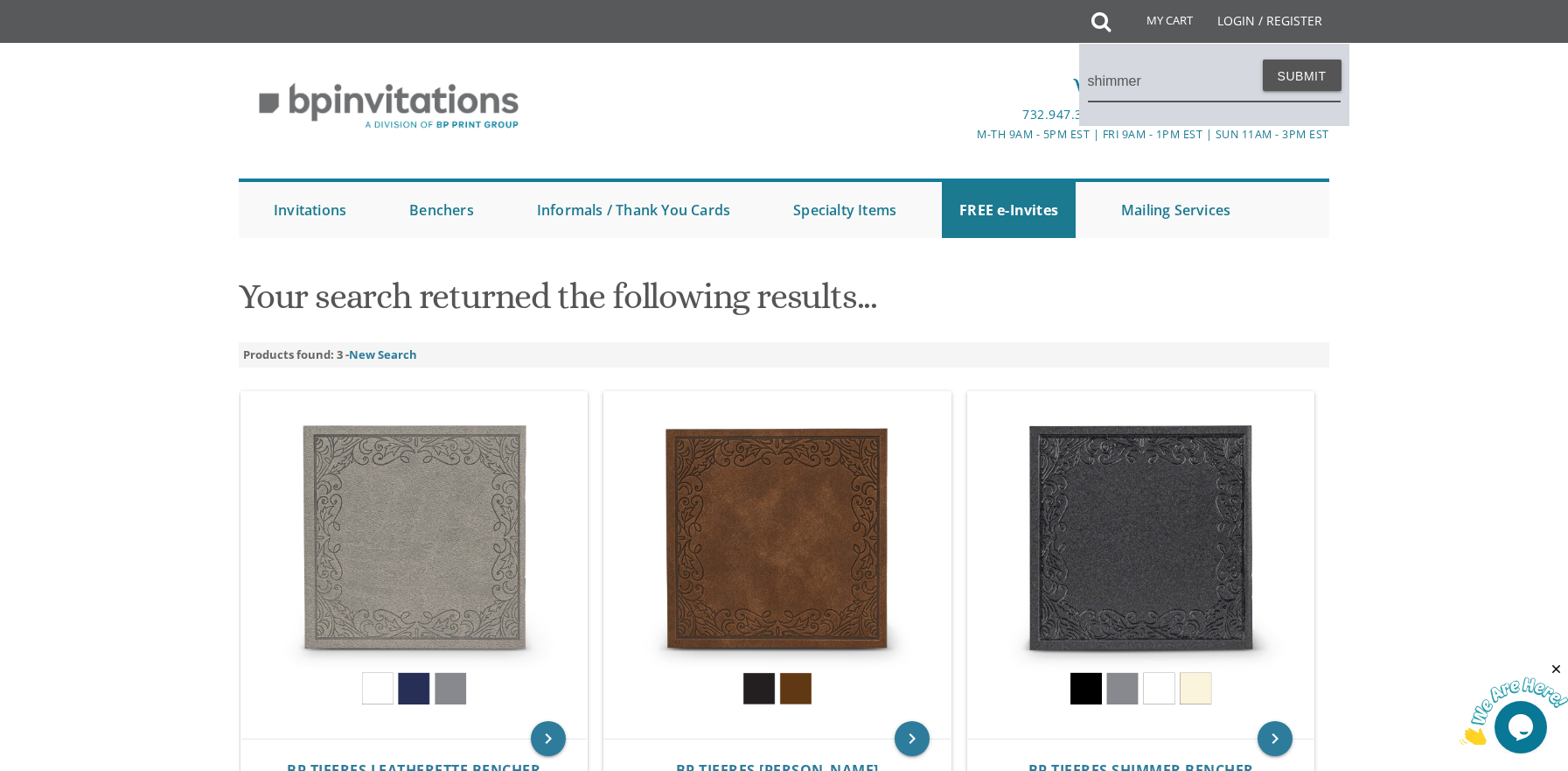
type input "shimmer"
click at [1263, 59] on button "Submit" at bounding box center [1302, 75] width 79 height 31
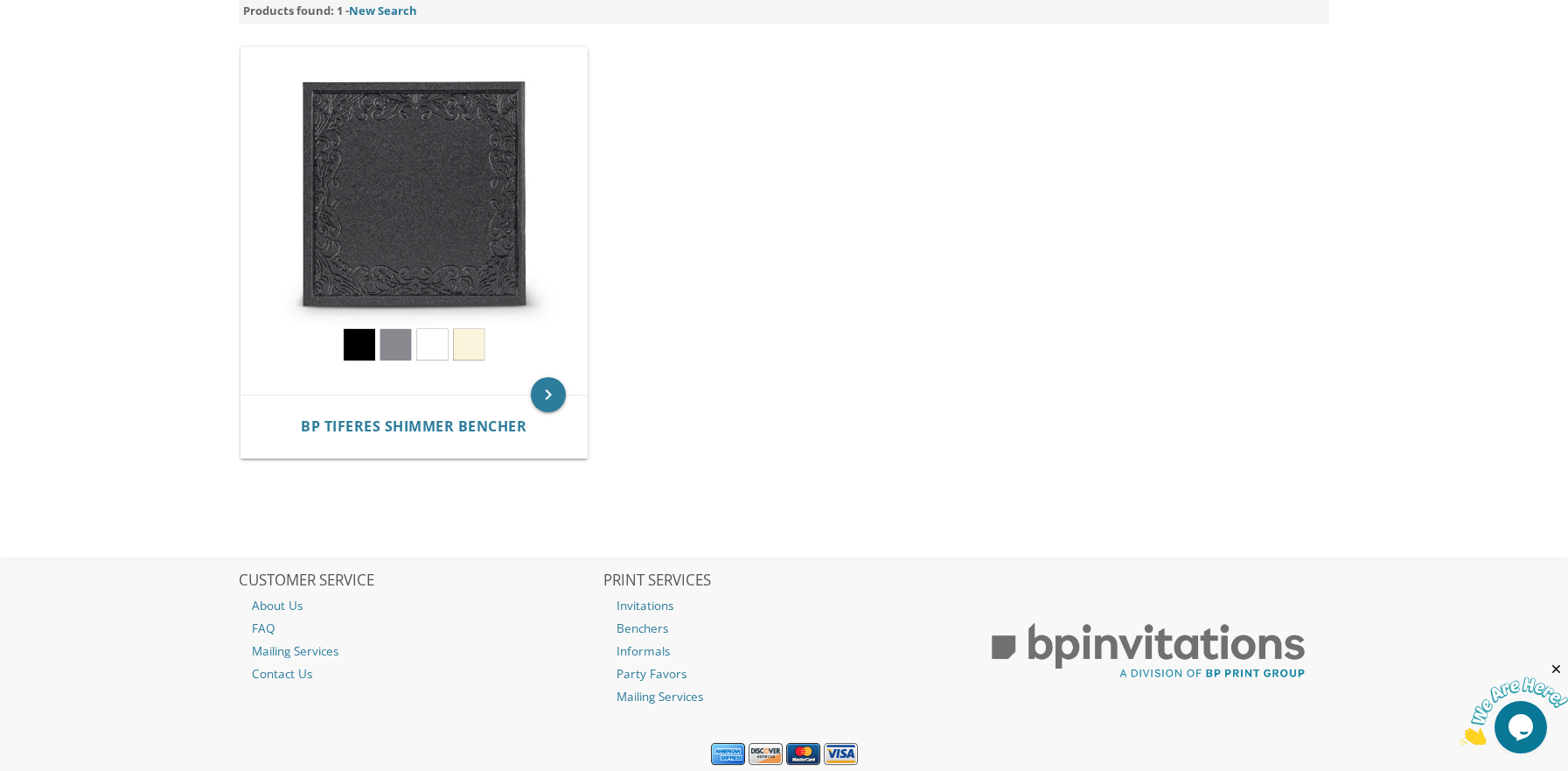
scroll to position [350, 0]
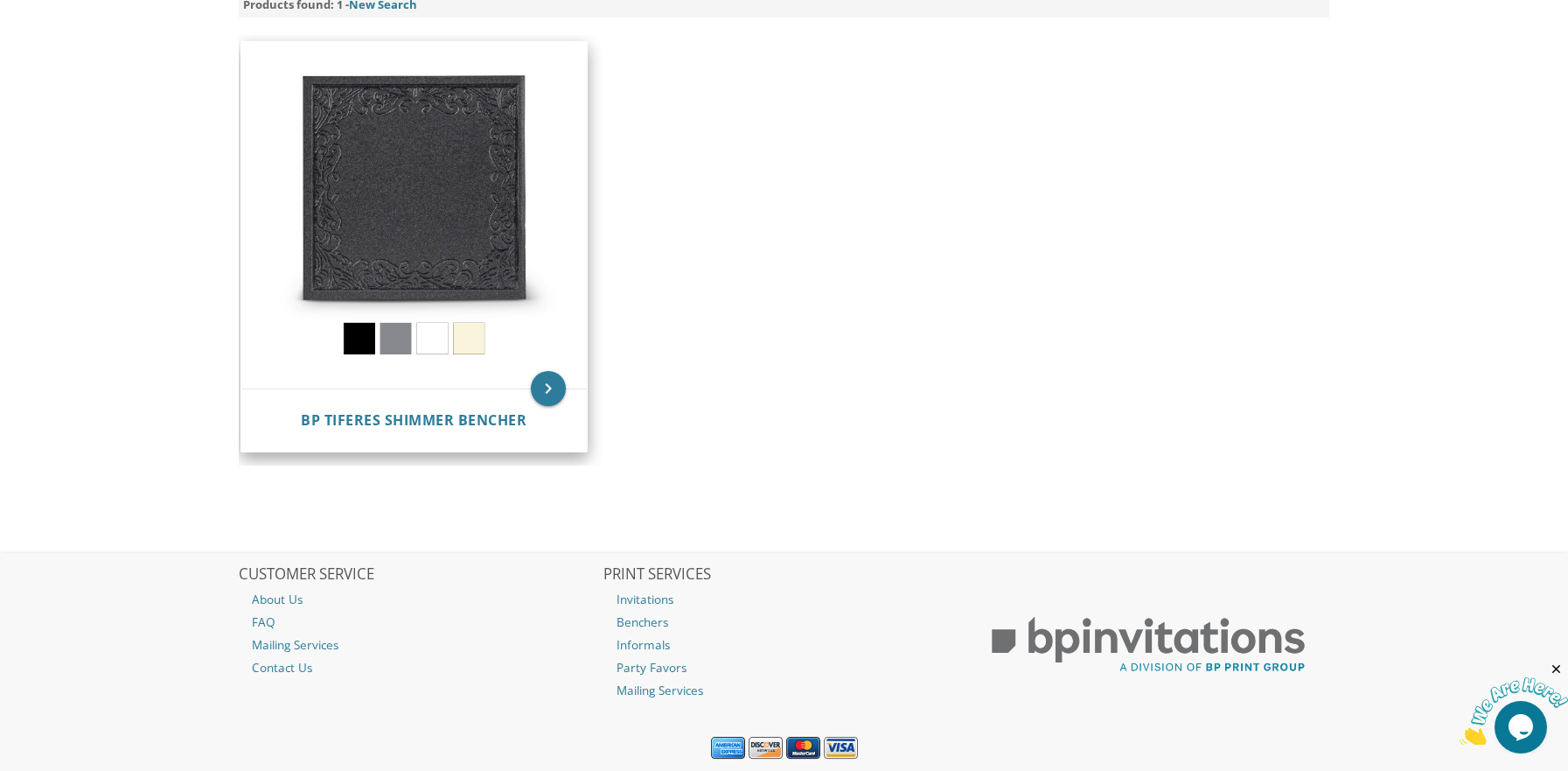
click at [442, 271] on img at bounding box center [415, 215] width 347 height 347
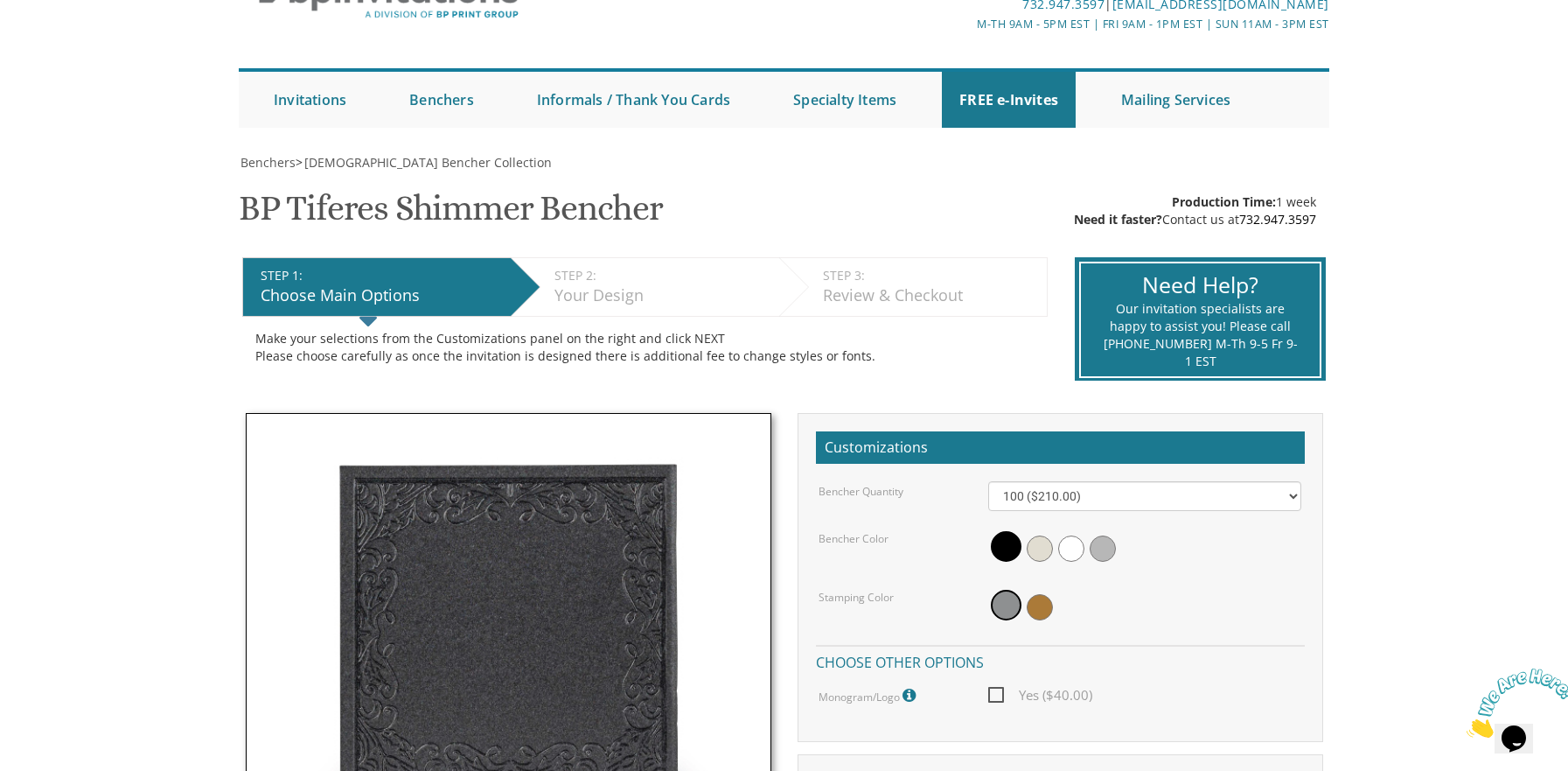
scroll to position [87, 0]
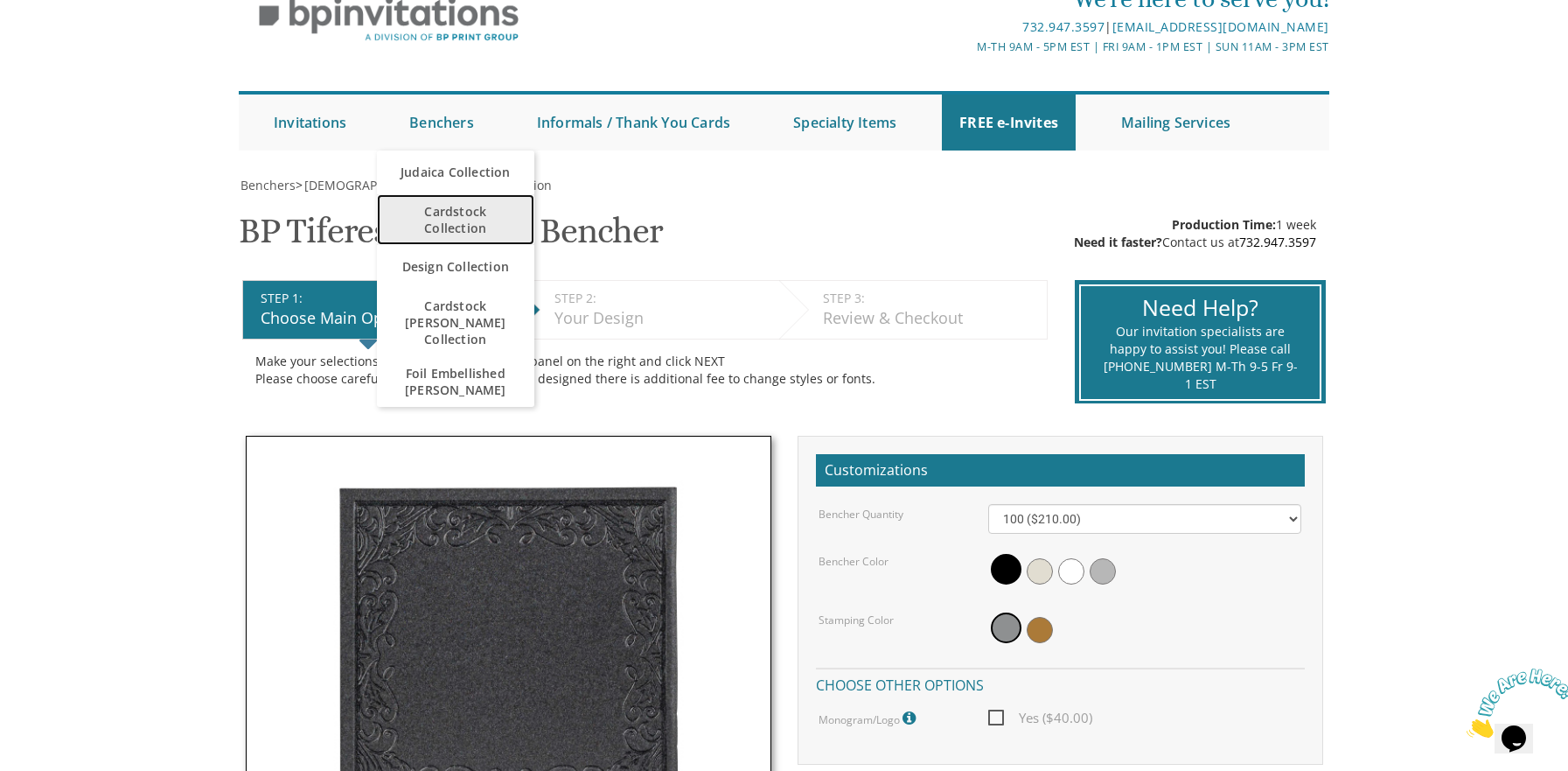
click at [477, 220] on span "Cardstock Collection" at bounding box center [455, 219] width 122 height 50
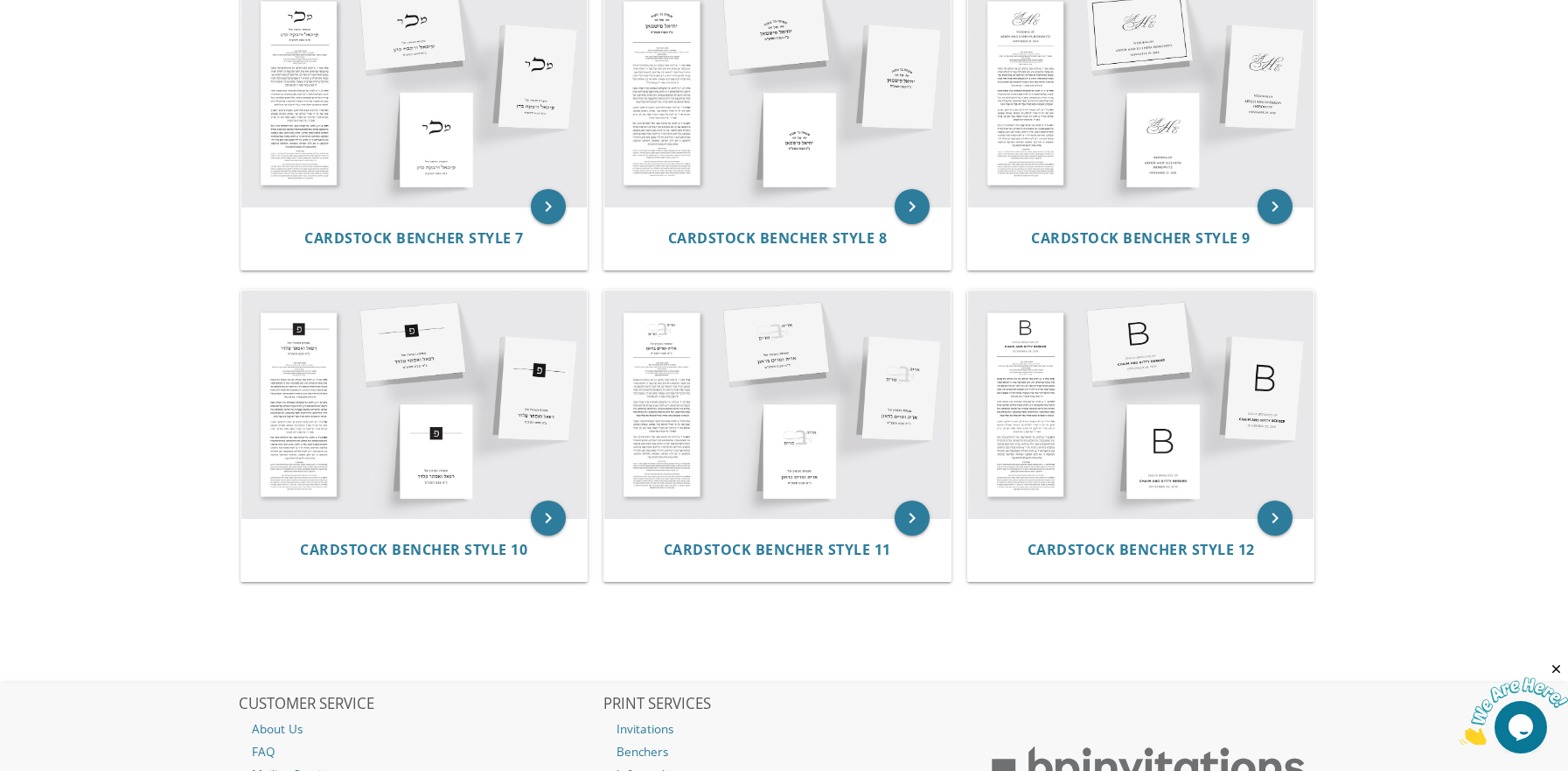
scroll to position [1224, 0]
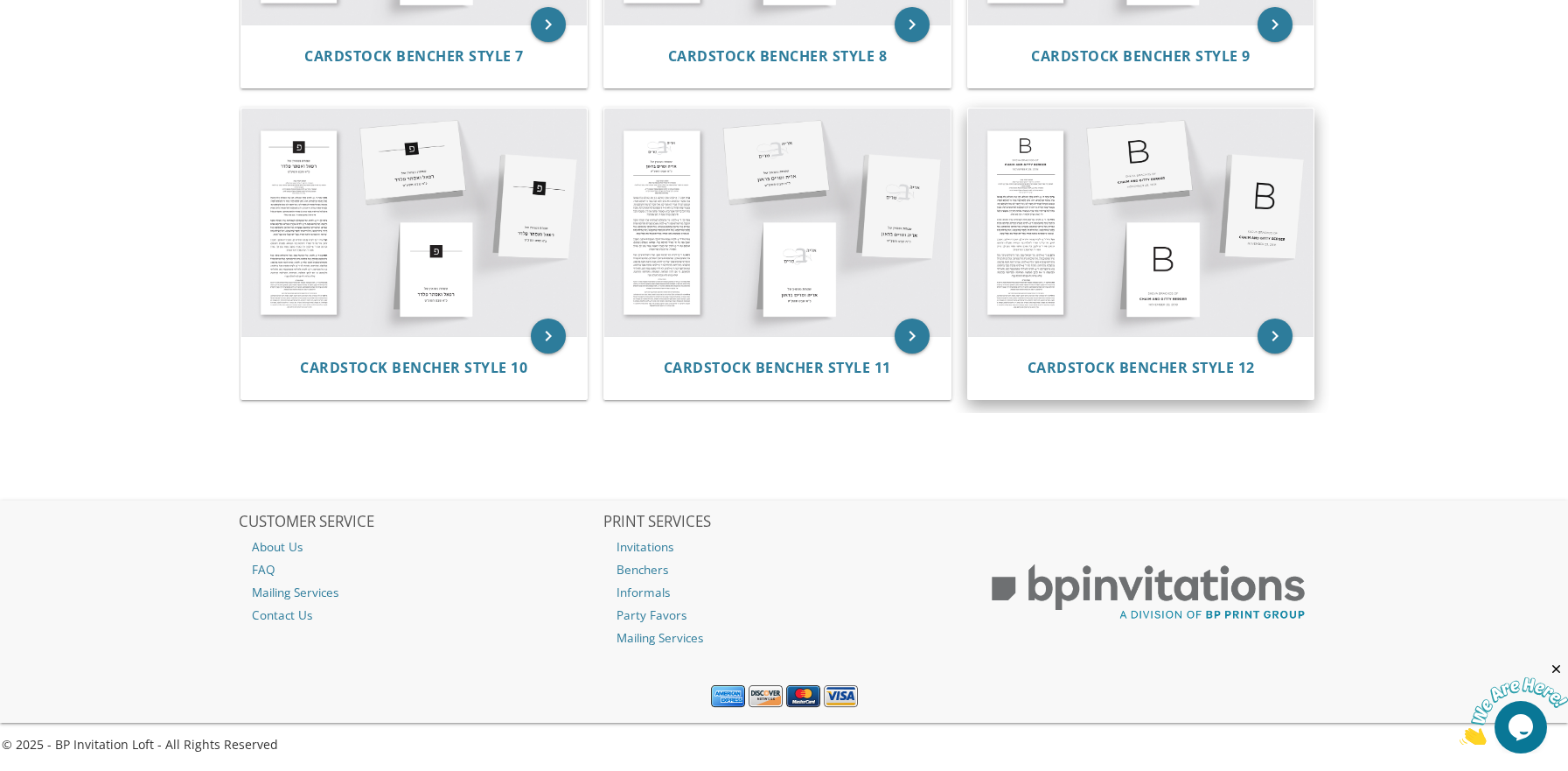
click at [1056, 283] on img at bounding box center [1141, 222] width 347 height 227
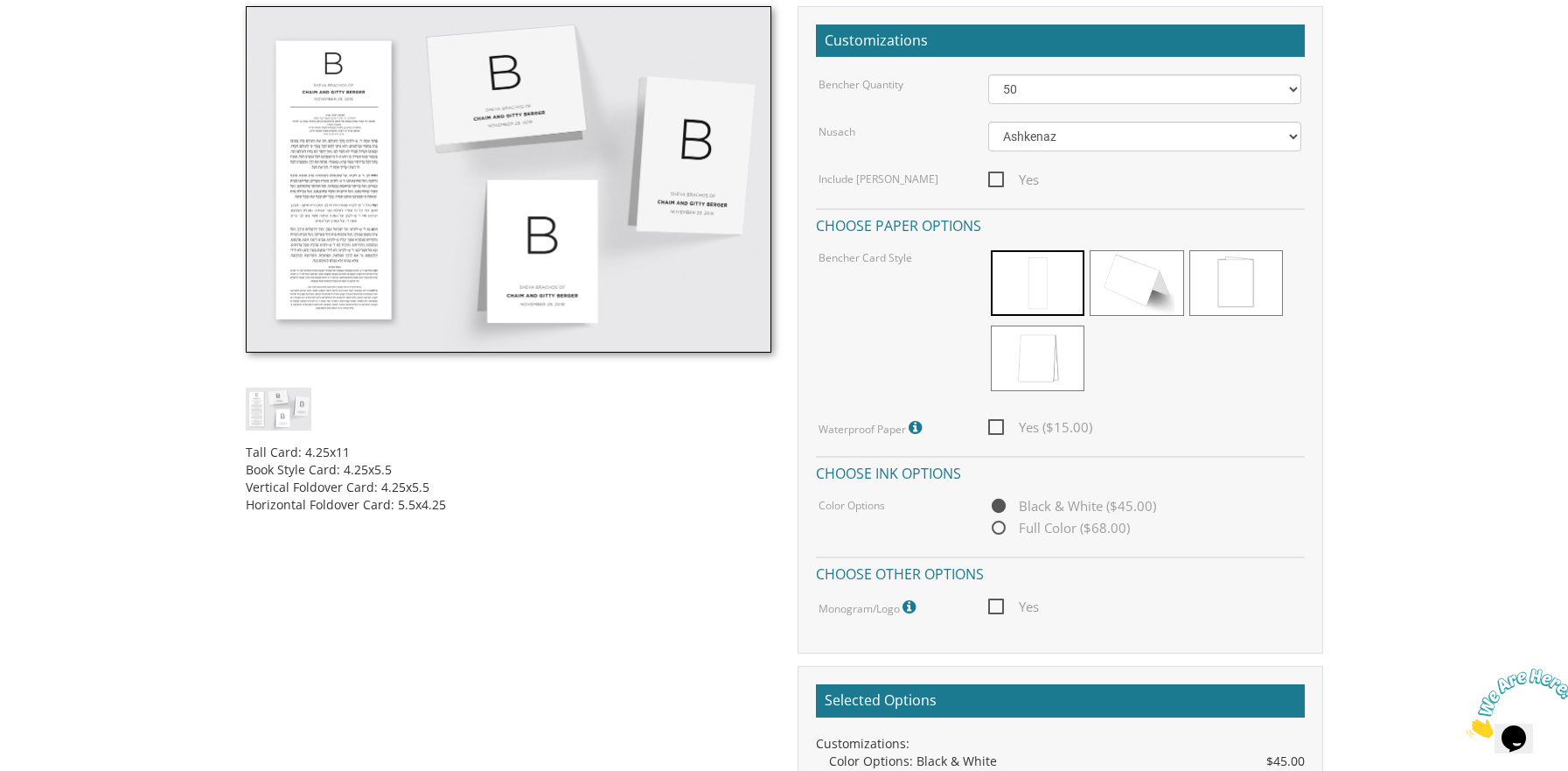
scroll to position [437, 0]
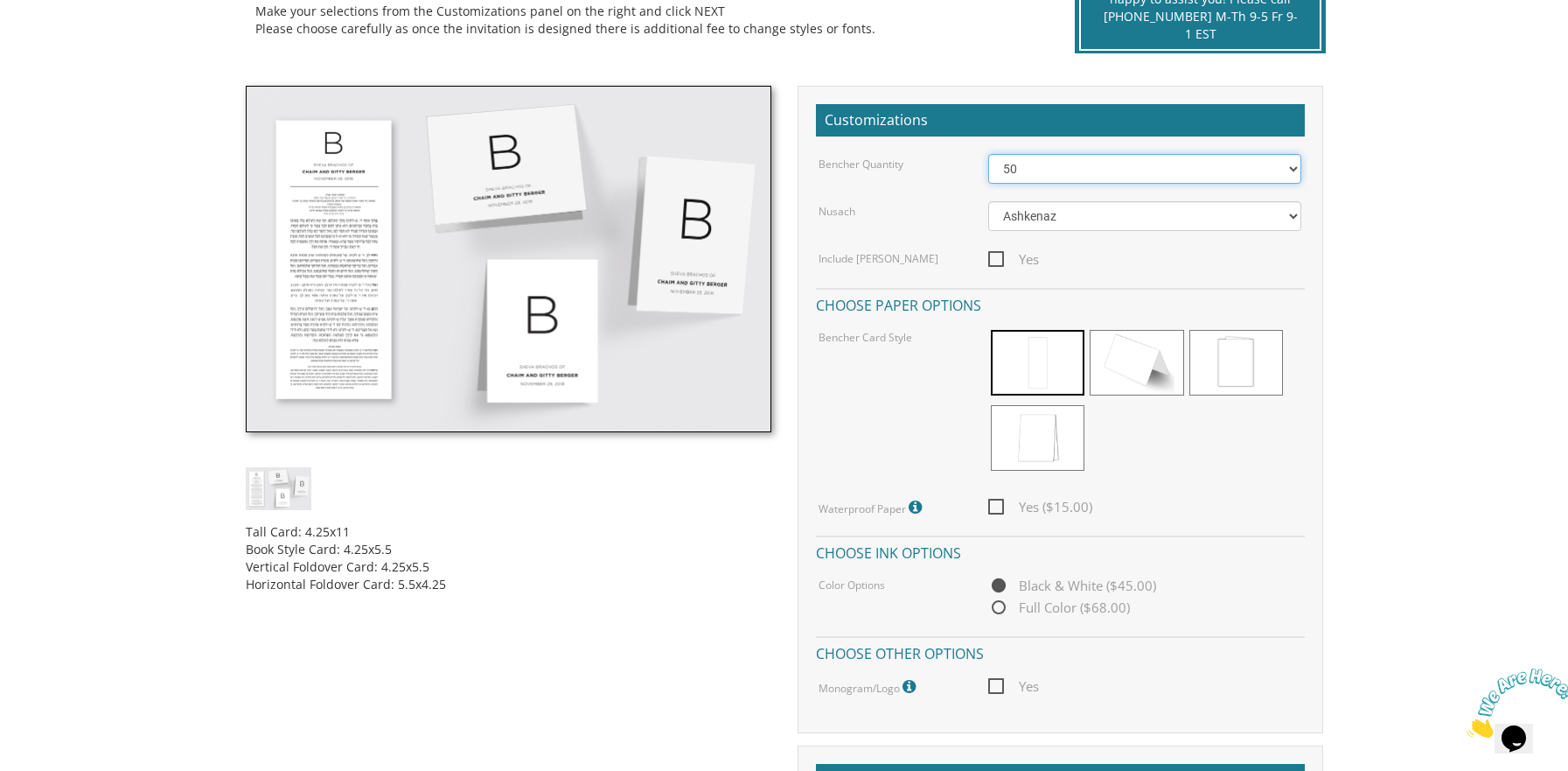
click at [1293, 166] on select "50 60 70 80 90 100 125 150 175 200 225 250 275 300 325 350 375 400 425 450 475 …" at bounding box center [1145, 169] width 313 height 30
select select "100"
click at [988, 154] on select "50 60 70 80 90 100 125 150 175 200 225 250 275 300 325 350 375 400 425 450 475 …" at bounding box center [1145, 169] width 313 height 30
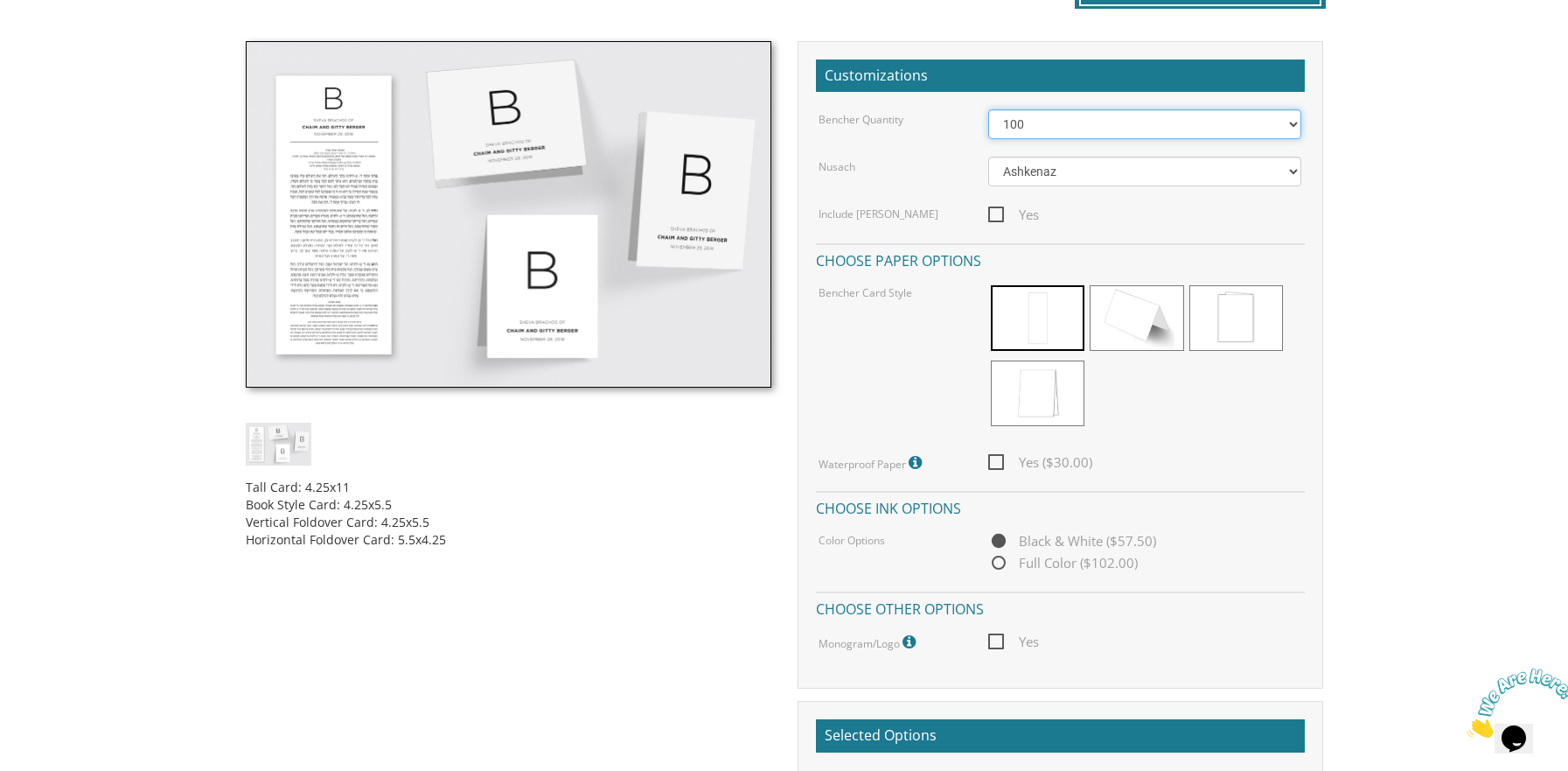
scroll to position [524, 0]
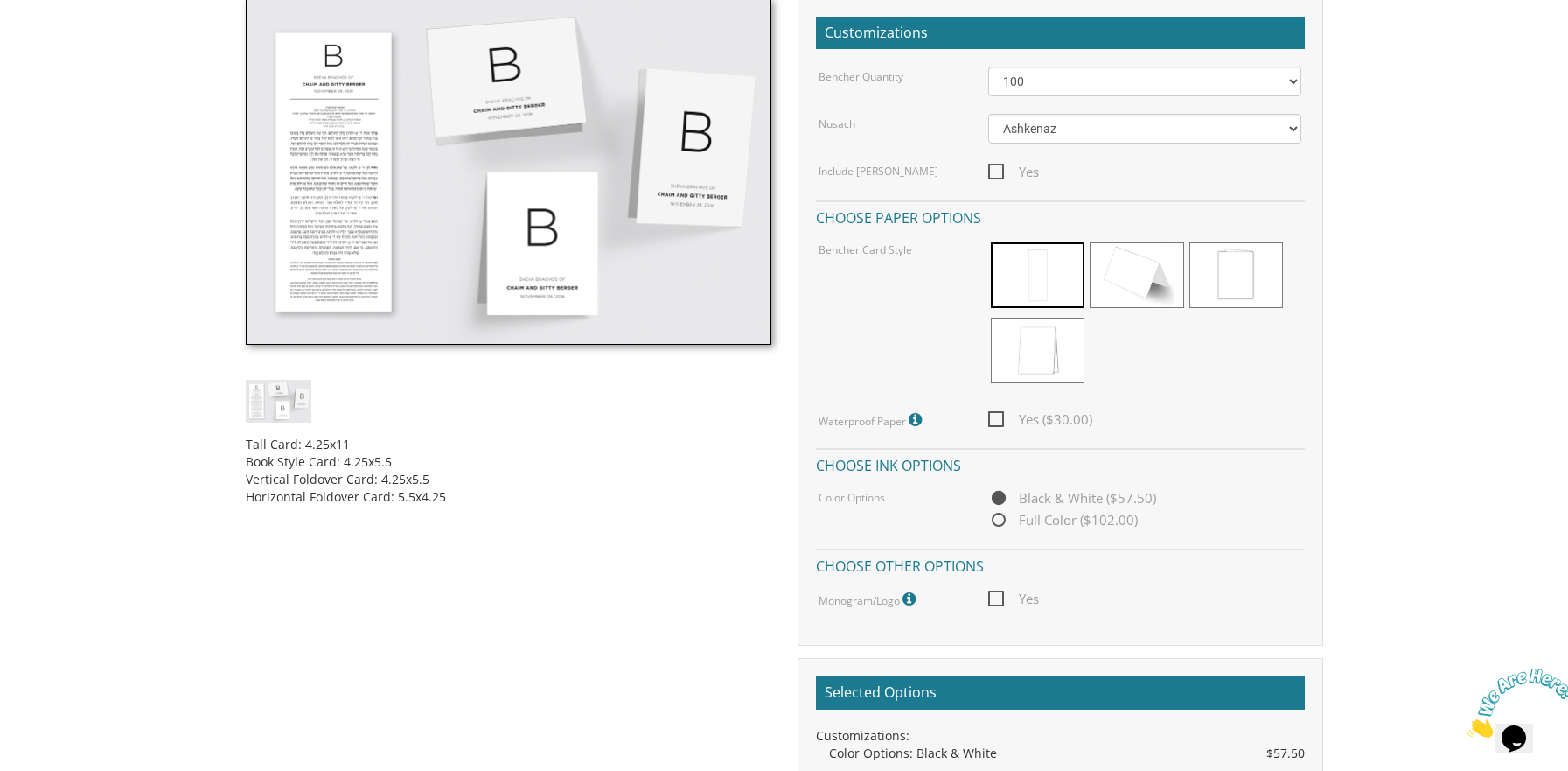
click at [999, 524] on span "Full Color ($102.00)" at bounding box center [1063, 520] width 150 height 22
click at [999, 524] on input "Full Color ($102.00)" at bounding box center [994, 521] width 12 height 12
radio input "true"
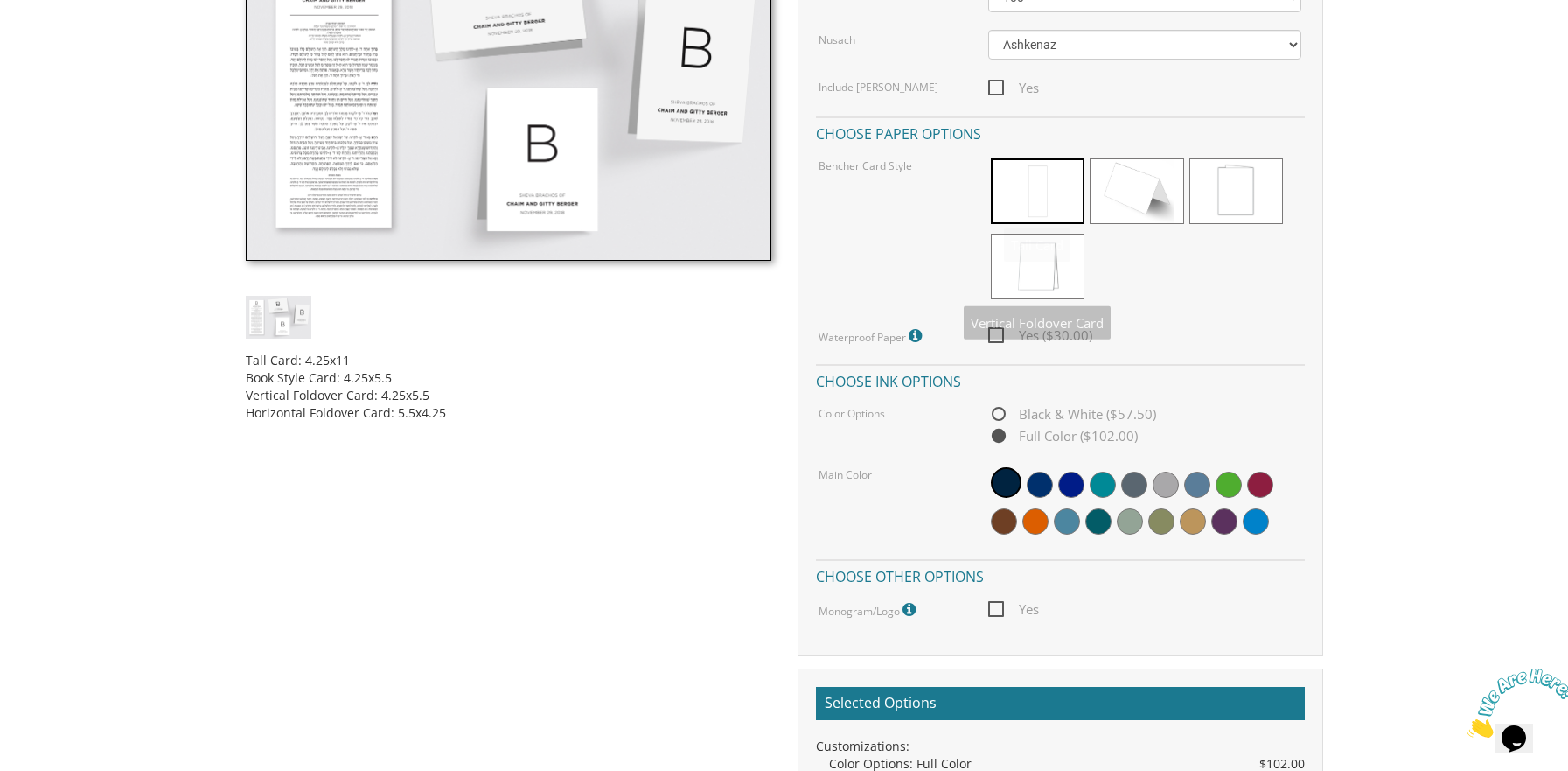
scroll to position [612, 0]
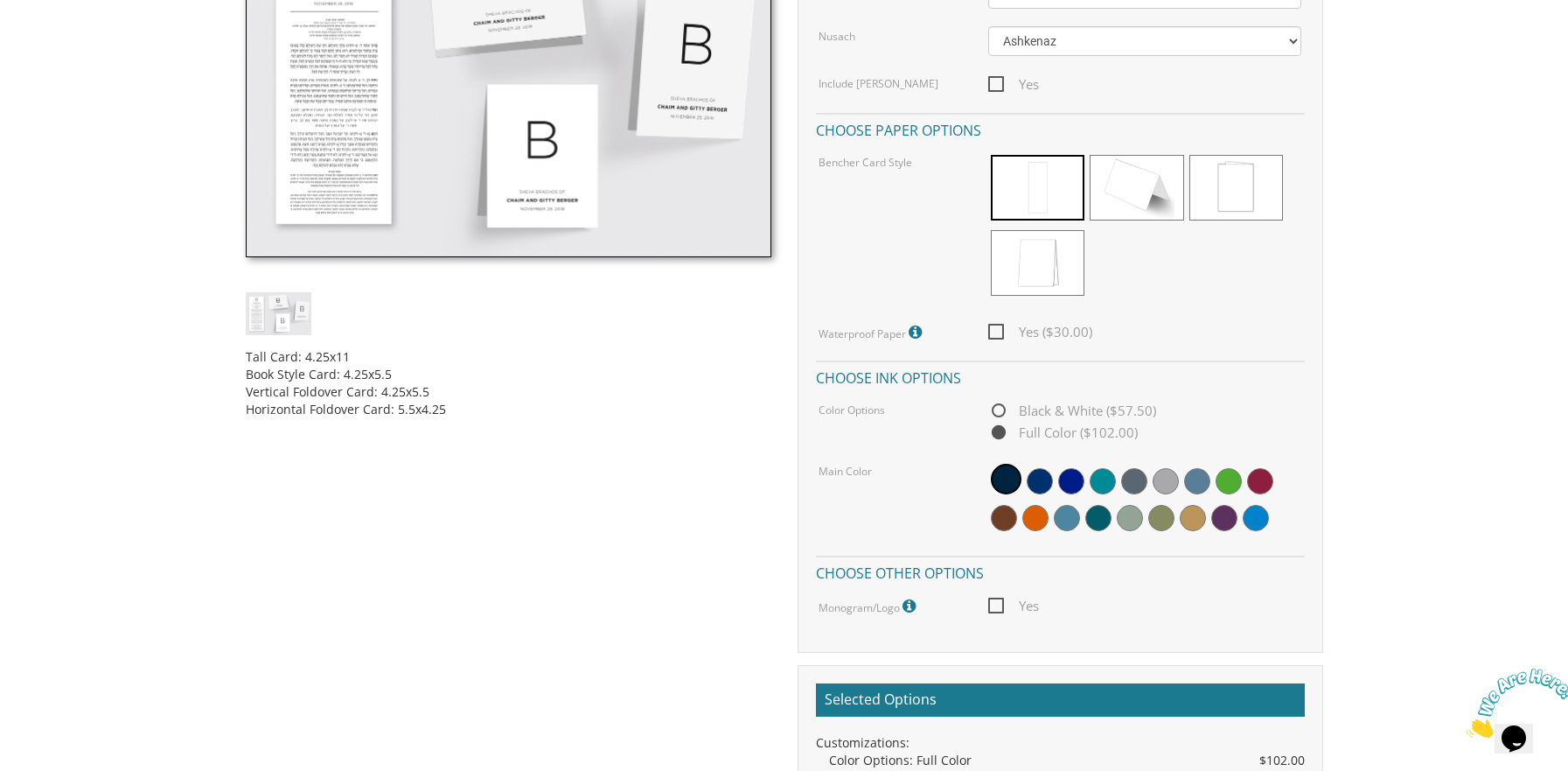
click at [1000, 409] on span "Black & White ($57.50)" at bounding box center [1072, 411] width 168 height 22
click at [999, 409] on input "Black & White ($57.50)" at bounding box center [994, 412] width 12 height 12
radio input "true"
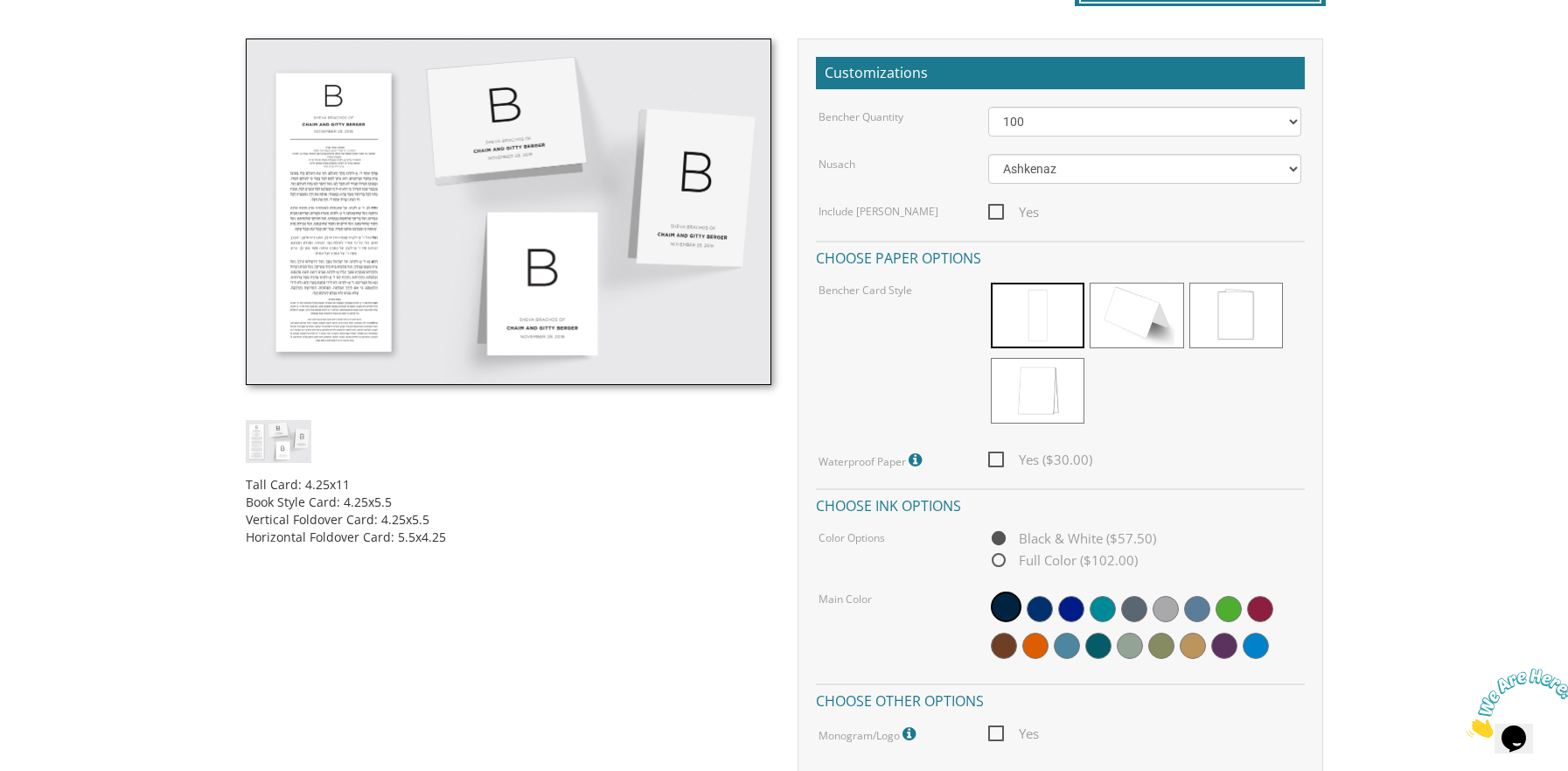
scroll to position [437, 0]
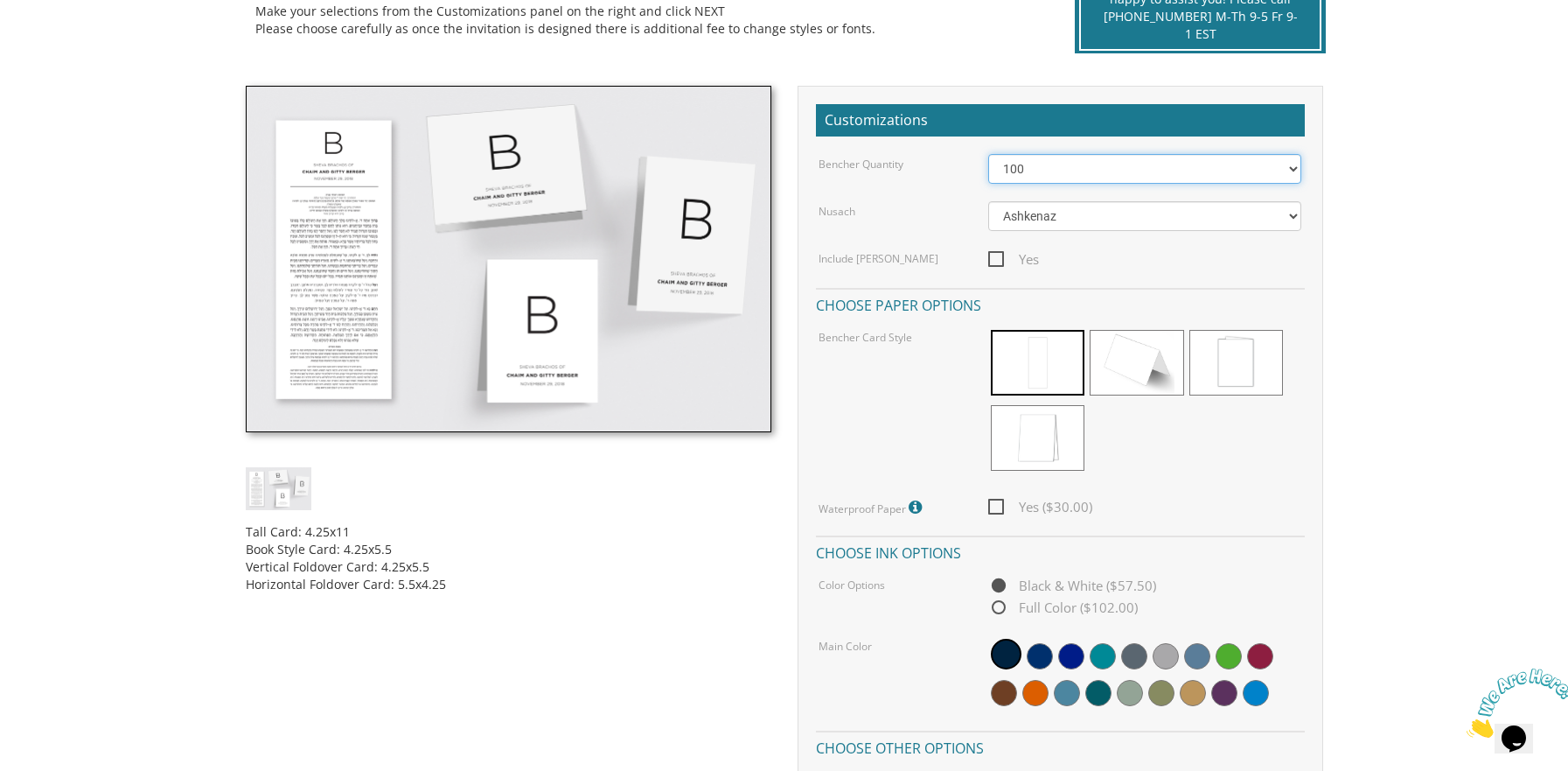
click at [1295, 168] on select "50 60 70 80 90 100 125 150 175 200 225 250 275 300 325 350 375 400 425 450 475 …" at bounding box center [1145, 169] width 313 height 30
click at [988, 154] on select "50 60 70 80 90 100 125 150 175 200 225 250 275 300 325 350 375 400 425 450 475 …" at bounding box center [1145, 169] width 313 height 30
click at [1295, 164] on select "50 60 70 80 90 100 125 150 175 200 225 250 275 300 325 350 375 400 425 450 475 …" at bounding box center [1145, 169] width 313 height 30
click at [988, 154] on select "50 60 70 80 90 100 125 150 175 200 225 250 275 300 325 350 375 400 425 450 475 …" at bounding box center [1145, 169] width 313 height 30
click at [1296, 162] on select "50 60 70 80 90 100 125 150 175 200 225 250 275 300 325 350 375 400 425 450 475 …" at bounding box center [1145, 169] width 313 height 30
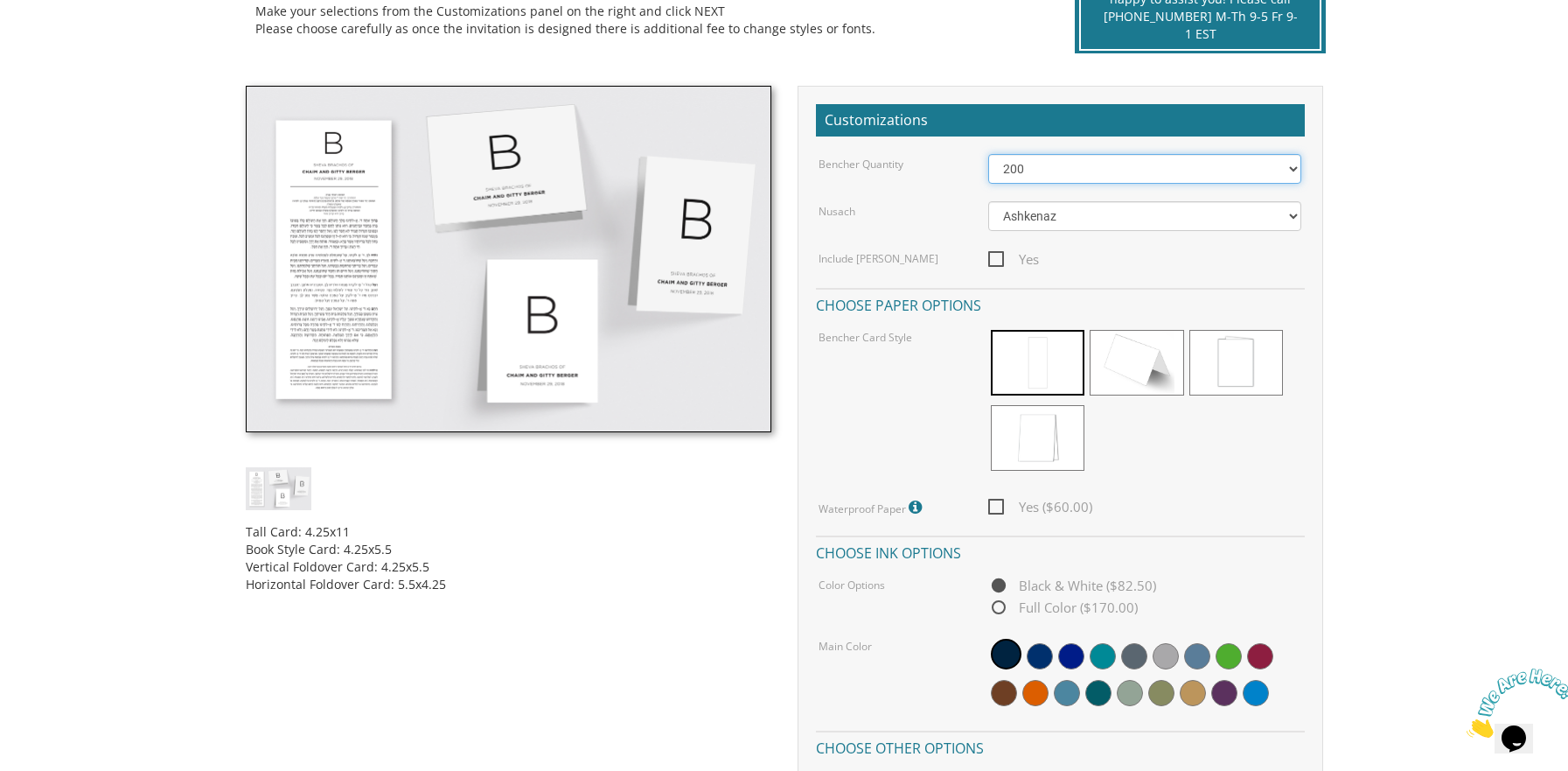
select select "56"
click at [988, 154] on select "50 60 70 80 90 100 125 150 175 200 225 250 275 300 325 350 375 400 425 450 475 …" at bounding box center [1145, 169] width 313 height 30
click at [358, 319] on img at bounding box center [508, 258] width 525 height 347
click at [997, 513] on span "Yes ($15.00)" at bounding box center [1040, 507] width 104 height 22
click at [997, 511] on input "Yes ($15.00)" at bounding box center [994, 505] width 12 height 12
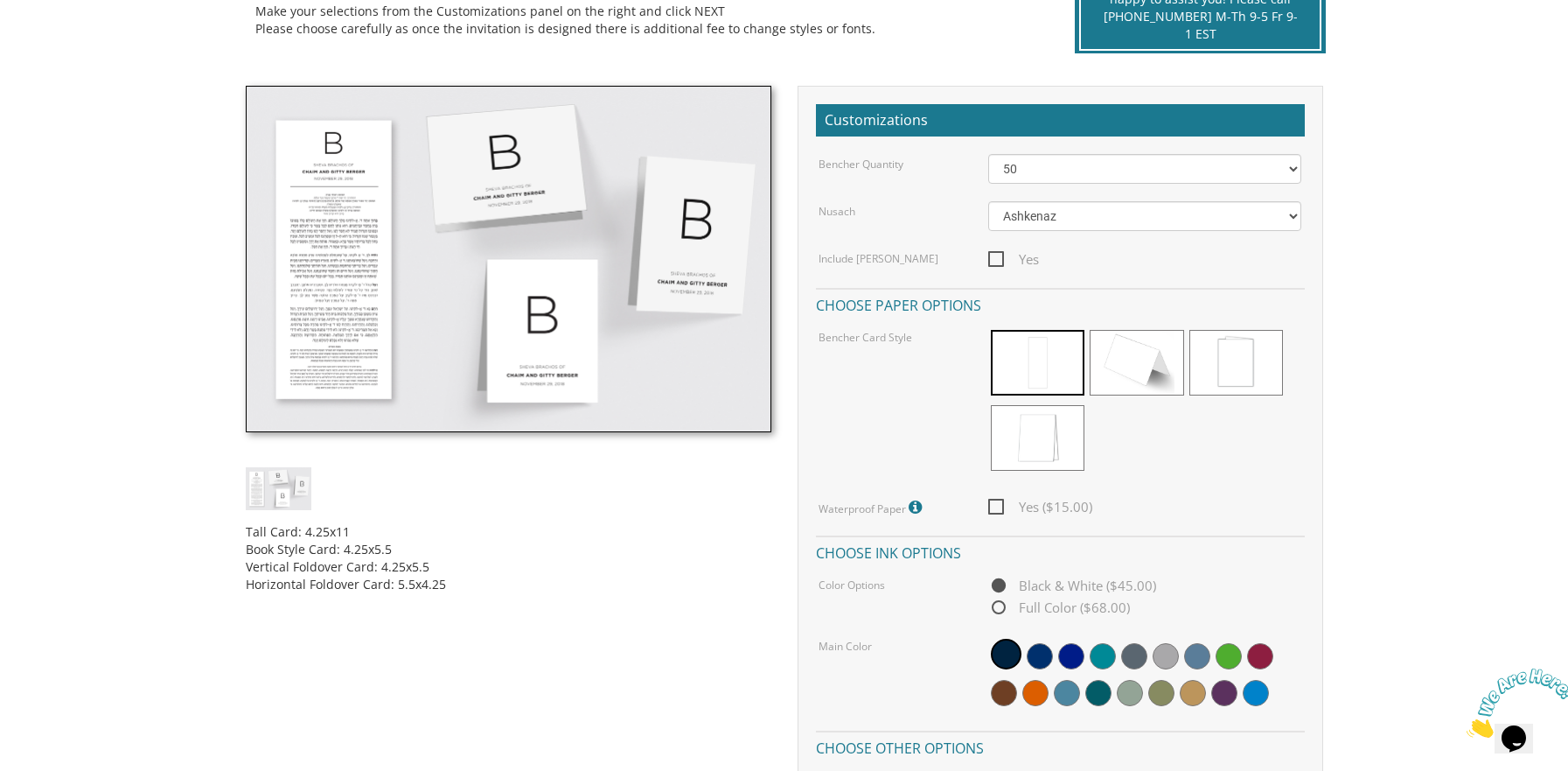
checkbox input "true"
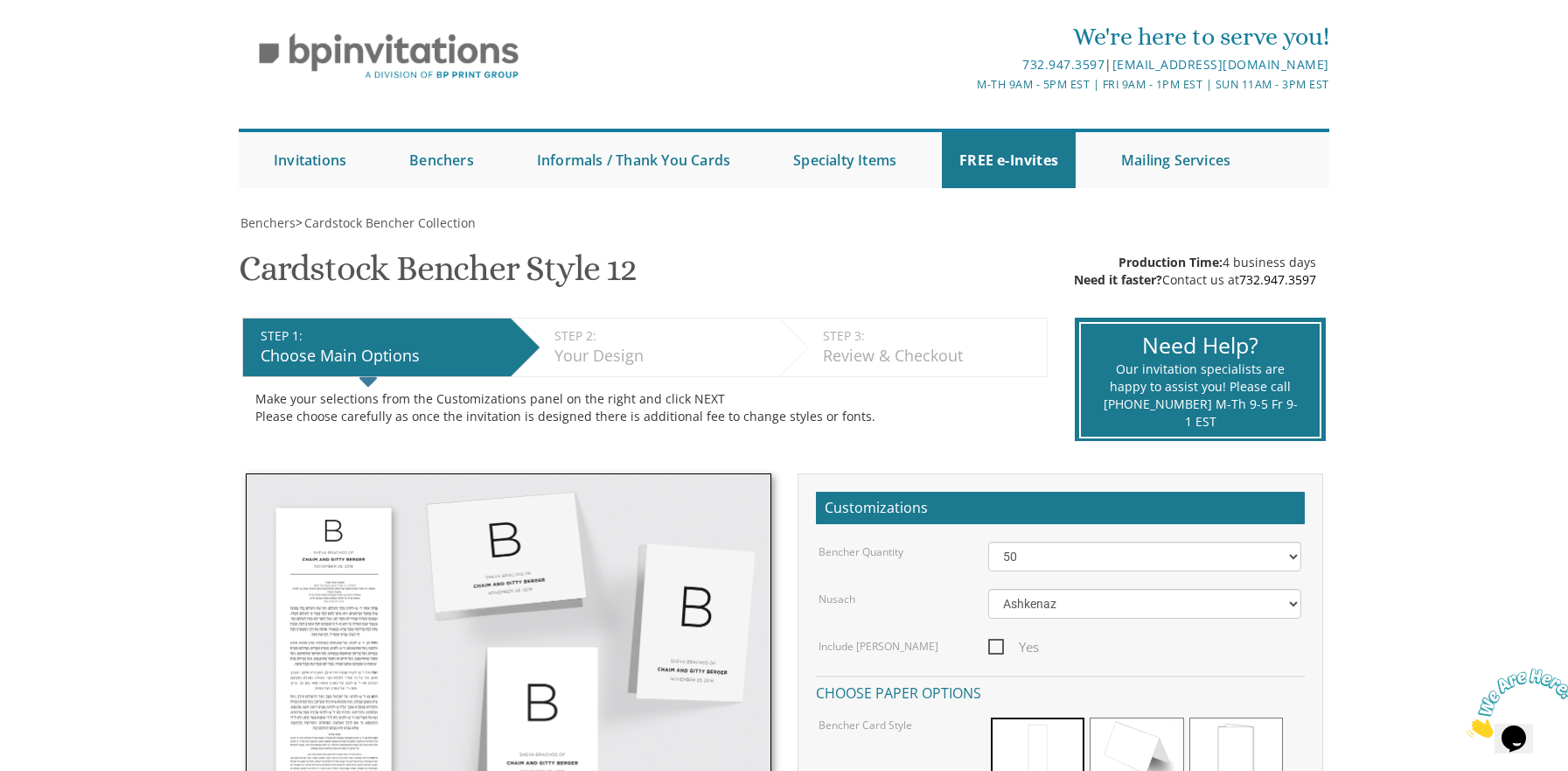
scroll to position [175, 0]
